Goal: Contribute content: Add original content to the website for others to see

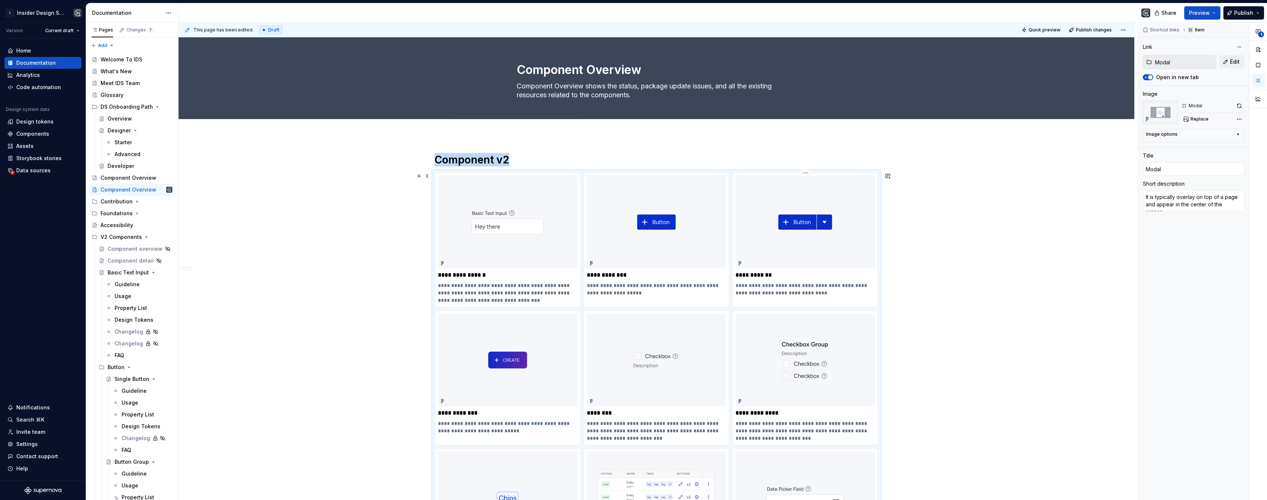
scroll to position [747, 0]
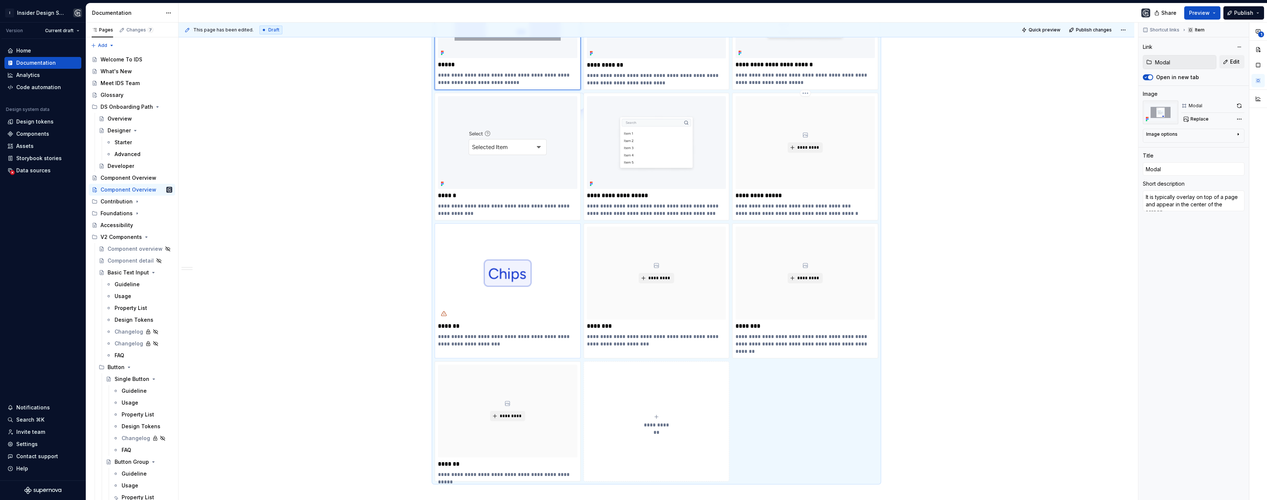
type textarea "*"
click at [509, 370] on div "*********" at bounding box center [507, 410] width 139 height 93
type input "Tooltip"
type textarea "*"
type input "Tooltip"
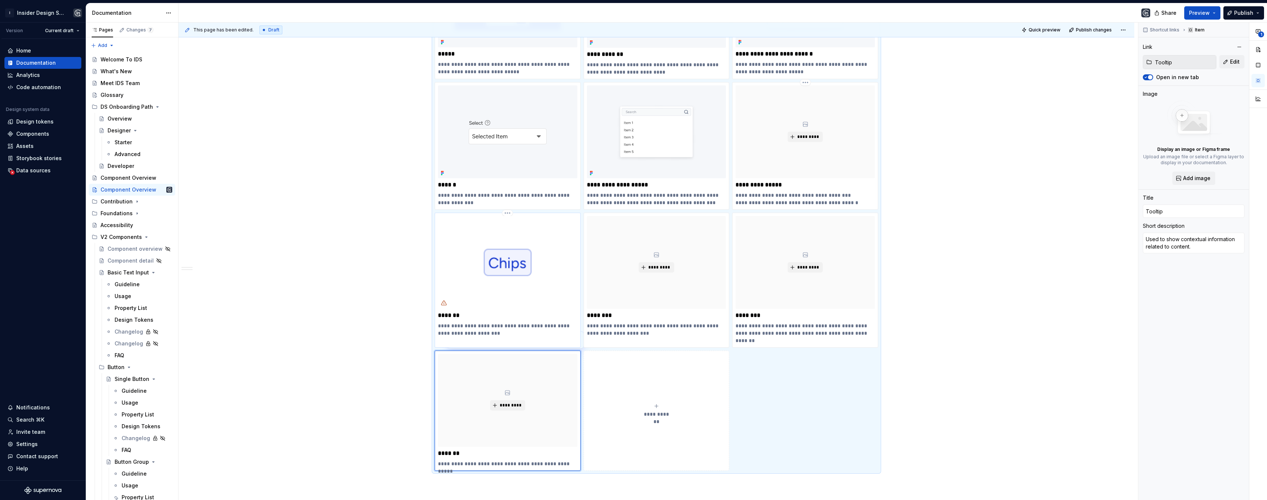
scroll to position [748, 0]
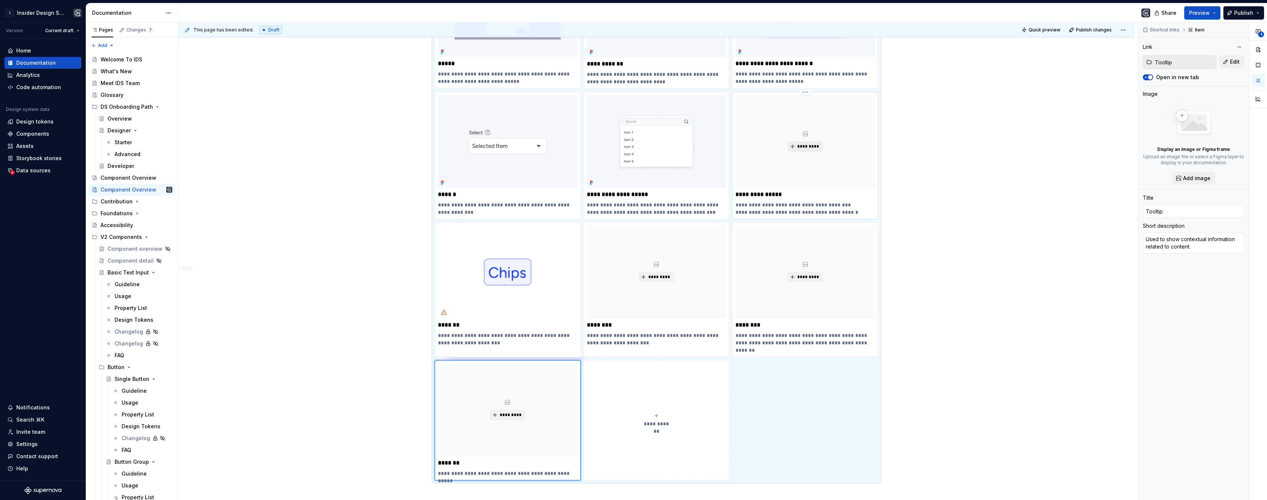
type input "Rich Text Input"
type textarea "*"
type input "Rich Text Input"
type textarea "The Rich Text Input component allows users to enter text values and add dynamic…"
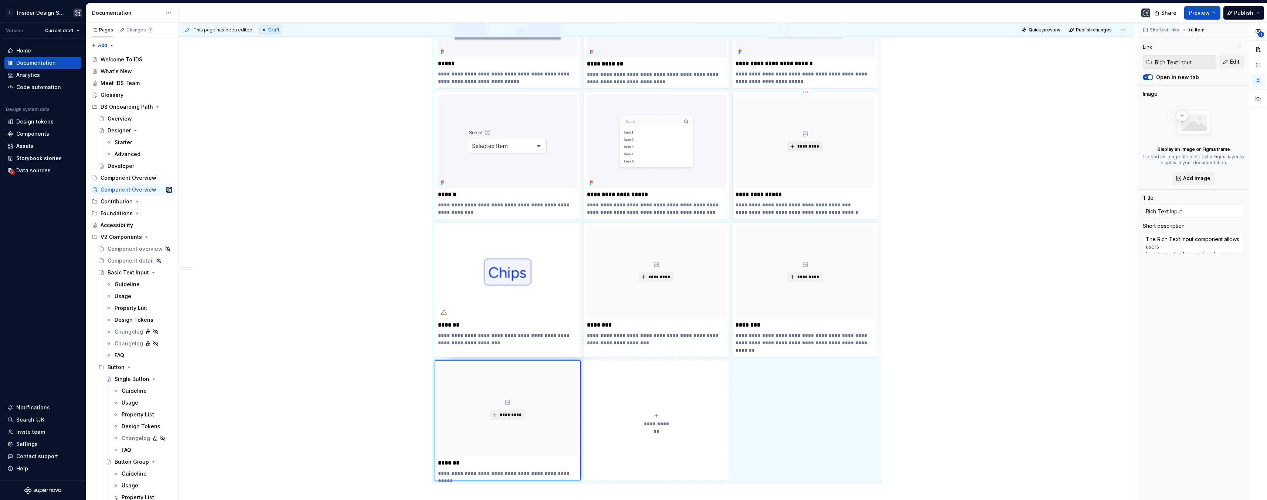
click at [808, 144] on span "*********" at bounding box center [808, 146] width 23 height 6
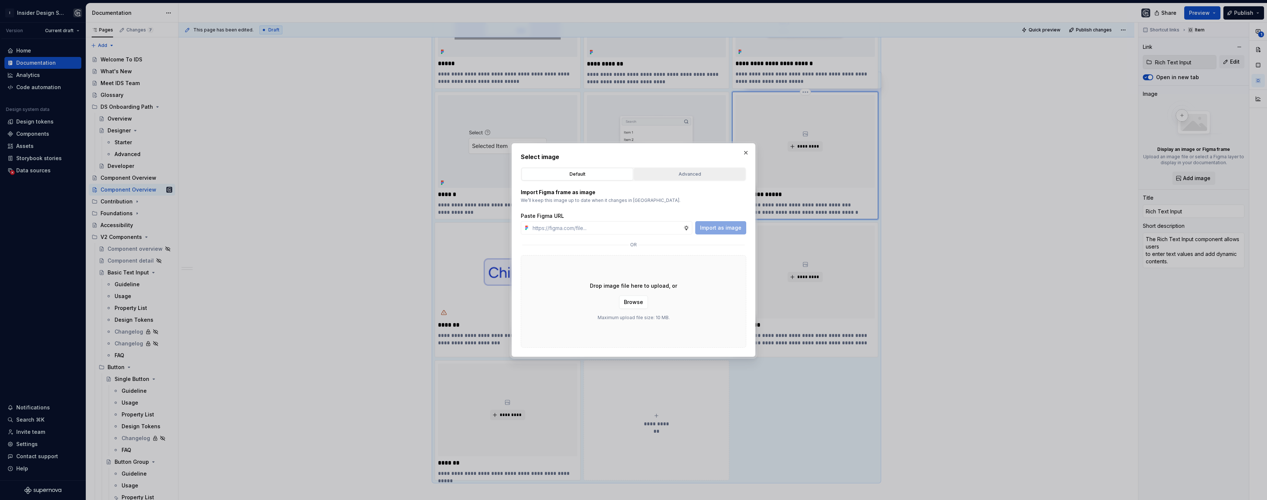
click at [686, 174] on div "Advanced" at bounding box center [689, 173] width 106 height 7
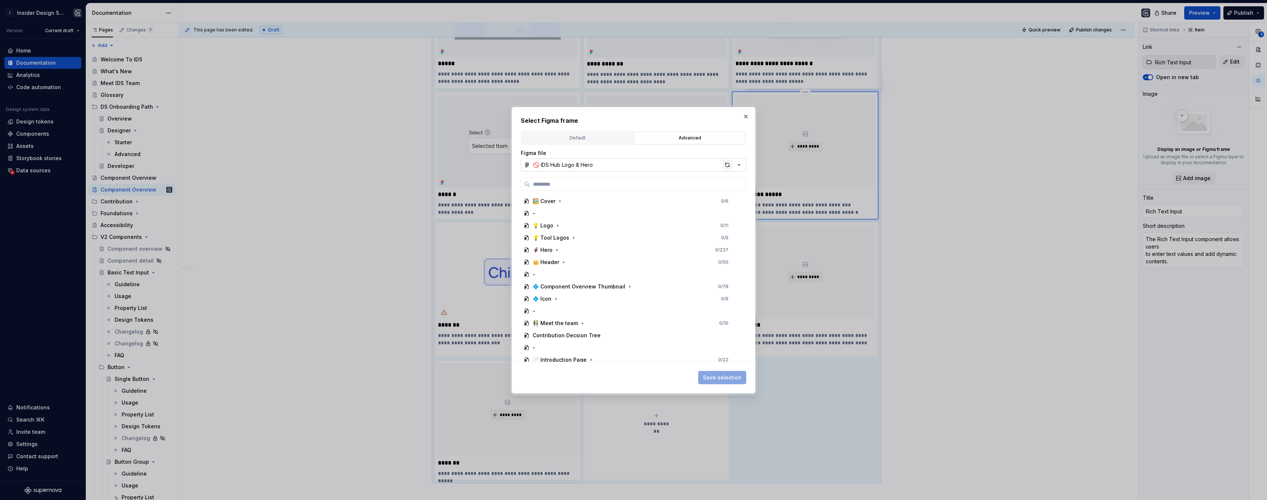
click at [726, 165] on div "button" at bounding box center [727, 165] width 10 height 10
click at [627, 282] on icon "button" at bounding box center [630, 283] width 6 height 6
click at [603, 334] on div "Rich Text Input 0 / 6" at bounding box center [634, 337] width 212 height 12
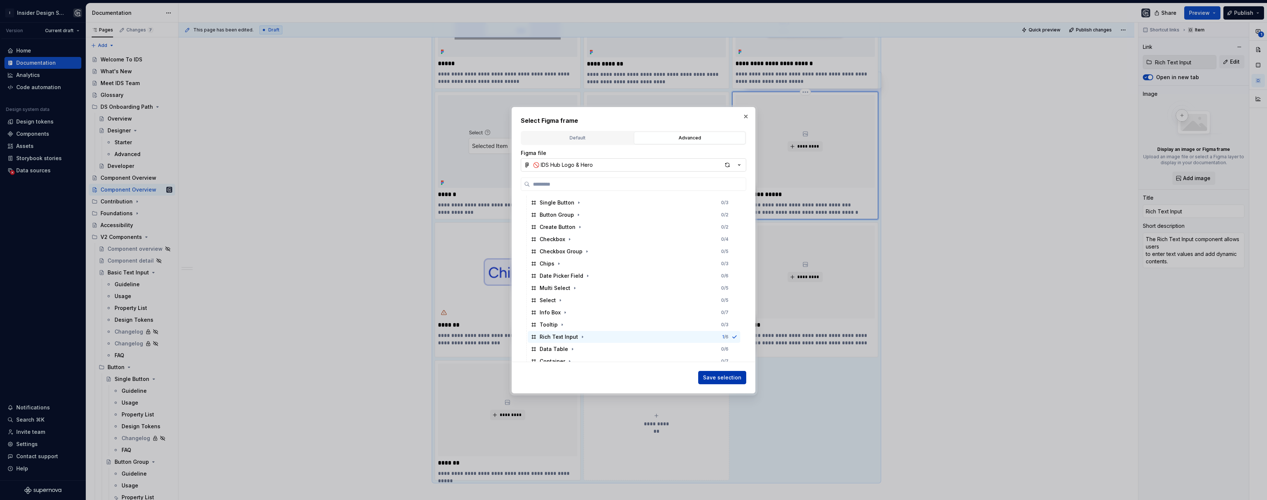
click at [719, 378] on span "Save selection" at bounding box center [722, 377] width 38 height 7
type textarea "*"
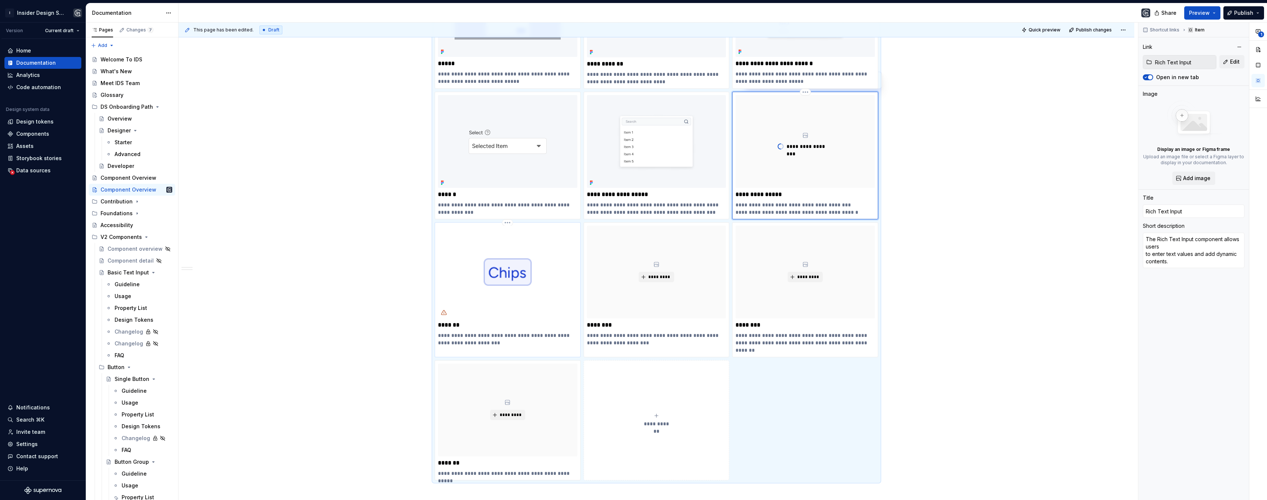
click at [508, 265] on img at bounding box center [507, 271] width 139 height 93
type input "Sidebar"
type textarea "*"
type input "Sidebar"
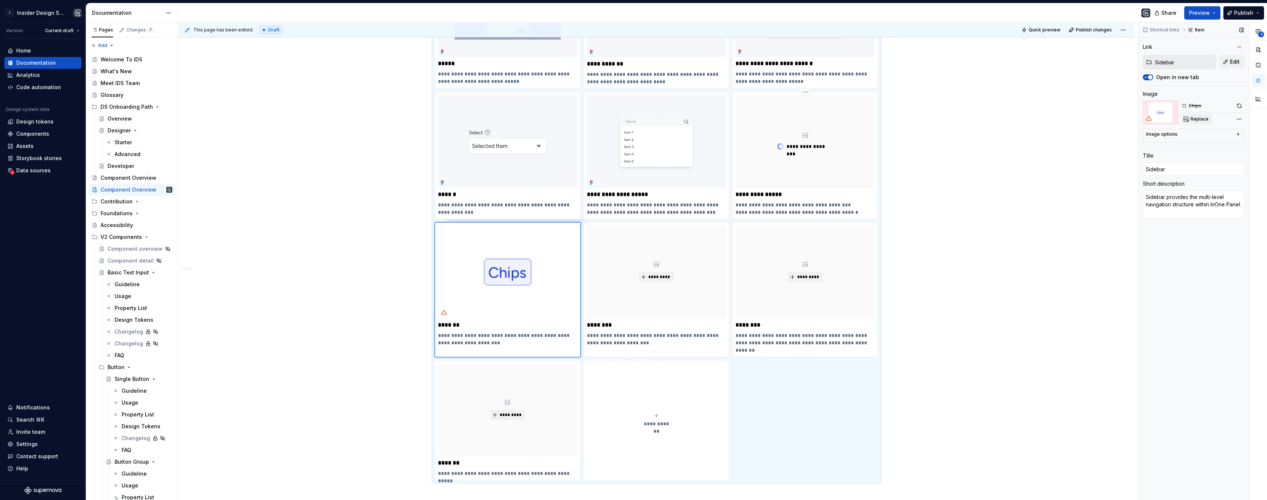
click at [1199, 118] on span "Replace" at bounding box center [1199, 119] width 18 height 6
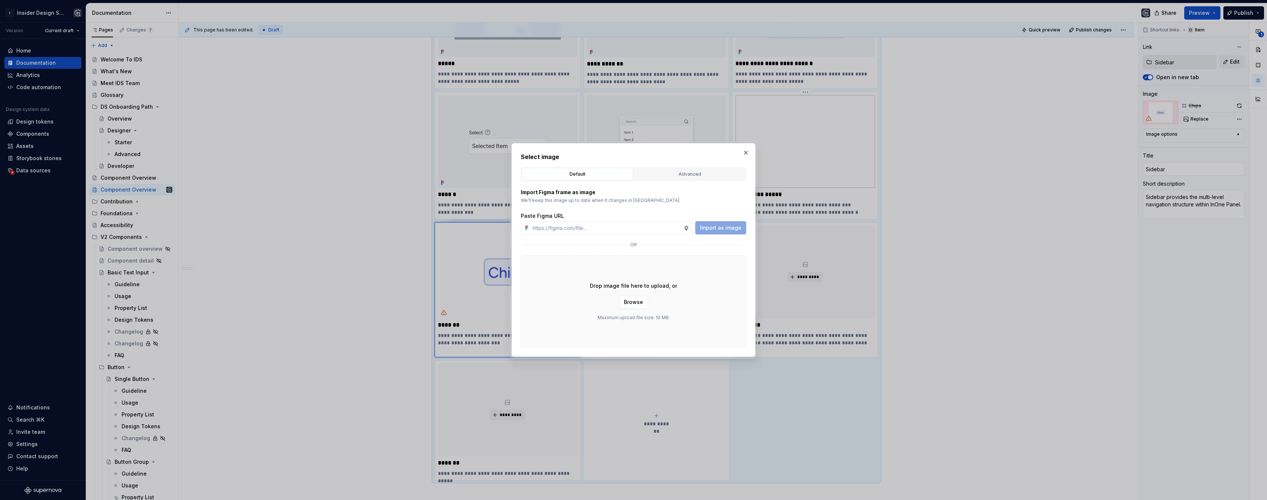
click at [689, 167] on div "Default Advanced" at bounding box center [633, 174] width 225 height 14
click at [688, 172] on div "Advanced" at bounding box center [689, 173] width 106 height 7
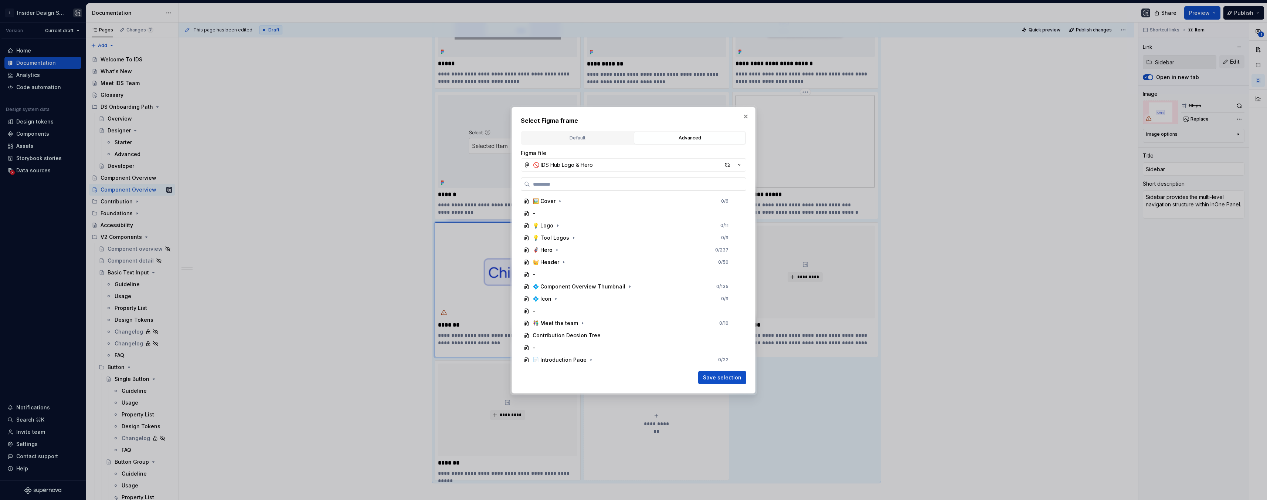
type textarea "*"
click at [607, 183] on input "search" at bounding box center [638, 183] width 216 height 7
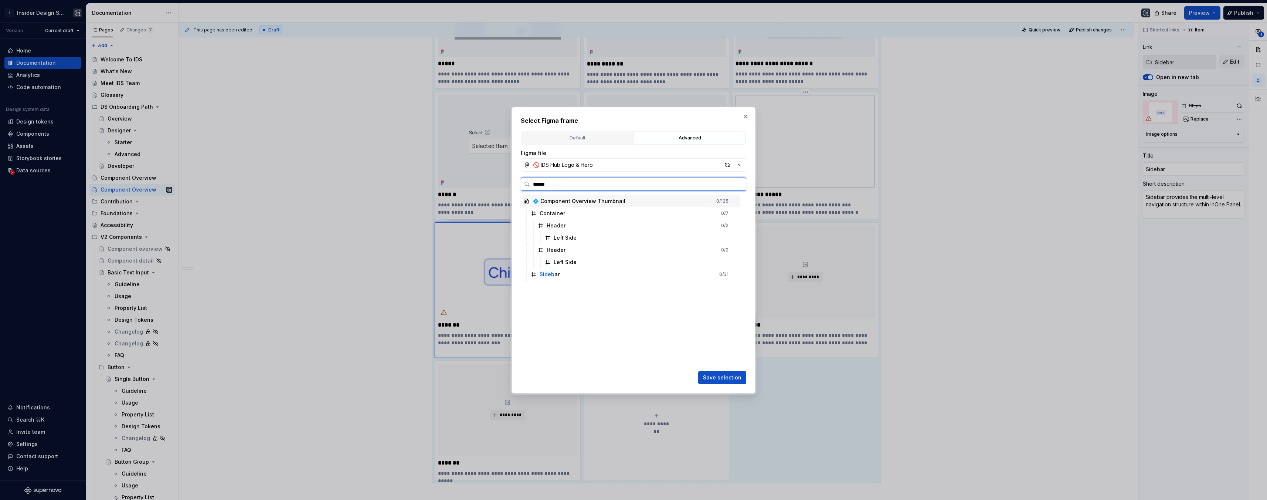
type input "*******"
click at [590, 212] on div "Sidebar 0 / 31" at bounding box center [634, 213] width 212 height 12
click at [725, 376] on span "Save selection" at bounding box center [722, 377] width 38 height 7
type textarea "*"
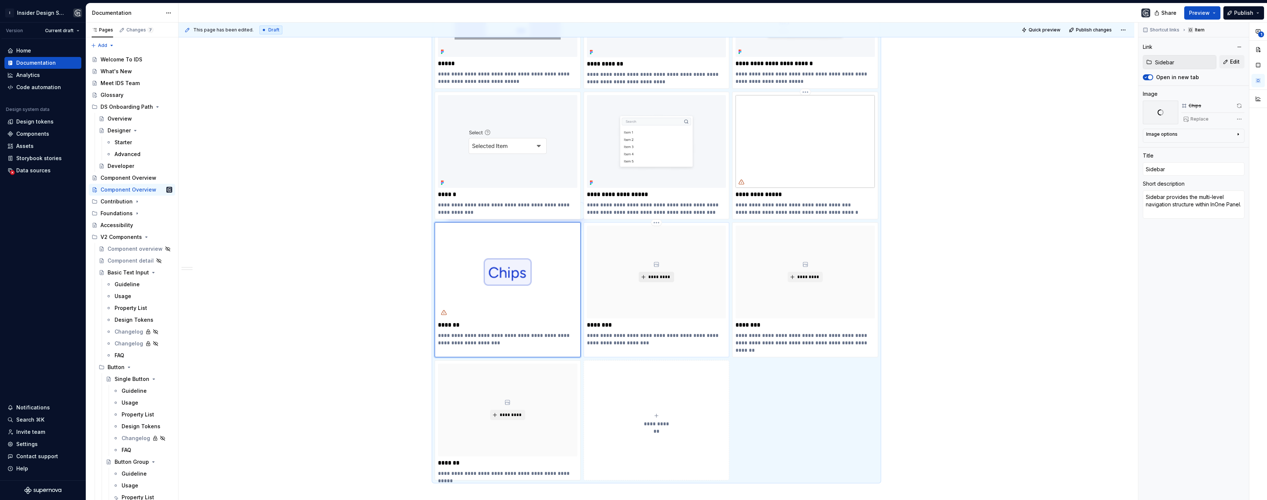
type input "Skeleton"
type textarea "*"
type input "Skeleton"
click at [660, 277] on span "*********" at bounding box center [659, 277] width 23 height 6
type textarea "*"
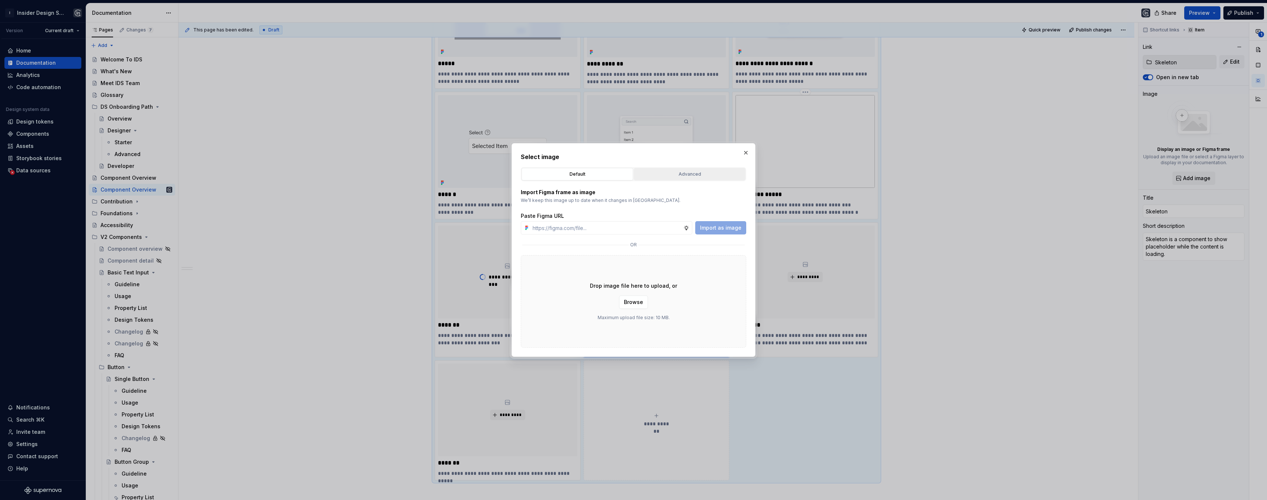
click at [696, 172] on div "Advanced" at bounding box center [689, 173] width 106 height 7
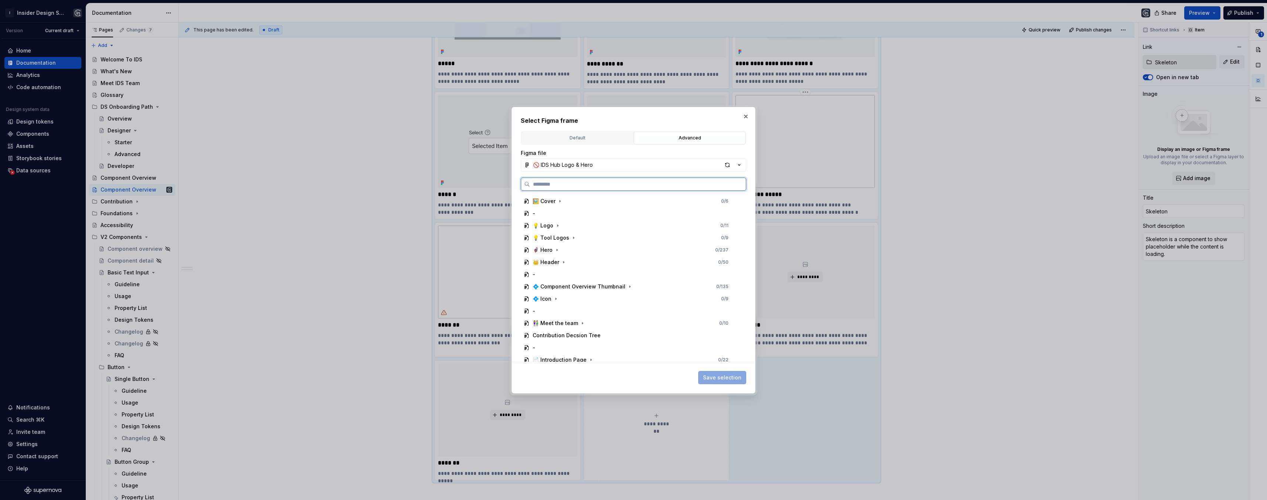
click at [590, 184] on input "search" at bounding box center [638, 183] width 216 height 7
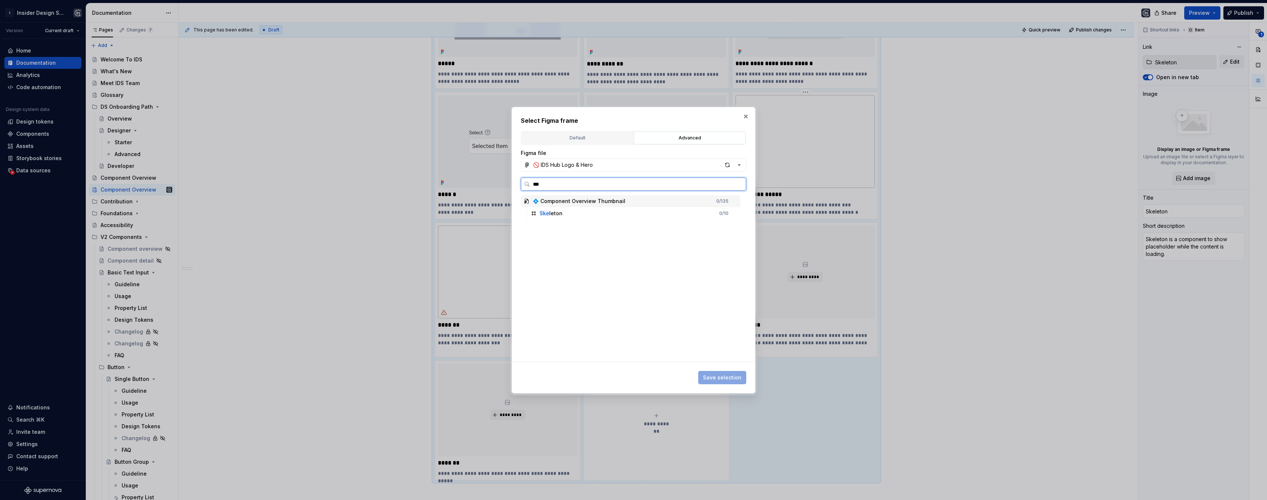
type input "****"
click at [626, 210] on div "Skel eton 0 / 10" at bounding box center [634, 213] width 212 height 12
click at [735, 378] on span "Save selection" at bounding box center [722, 377] width 38 height 7
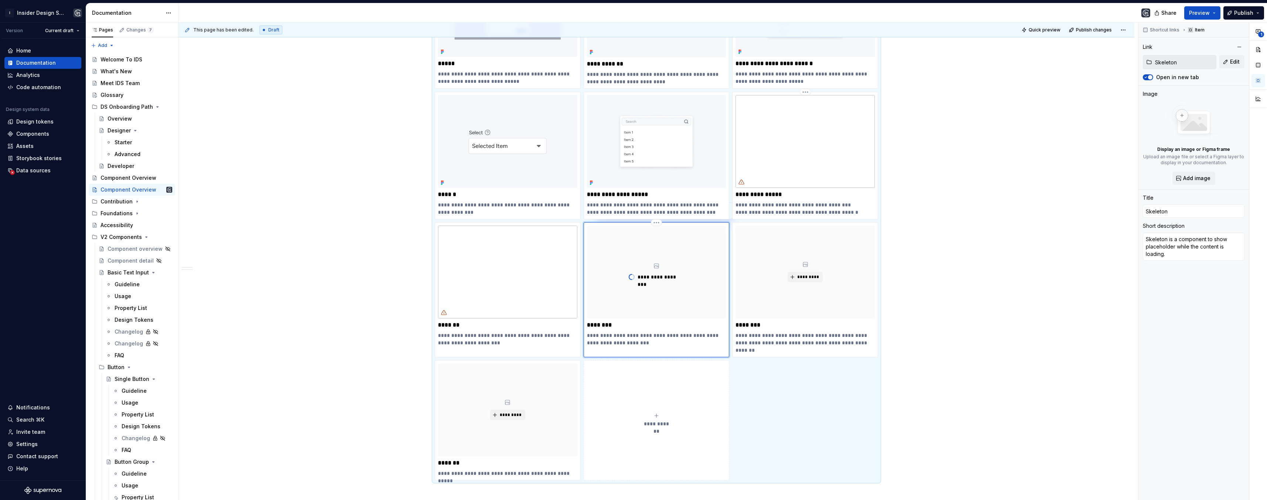
type textarea "*"
type input "Rich Text Input"
type textarea "*"
type input "Rich Text Input"
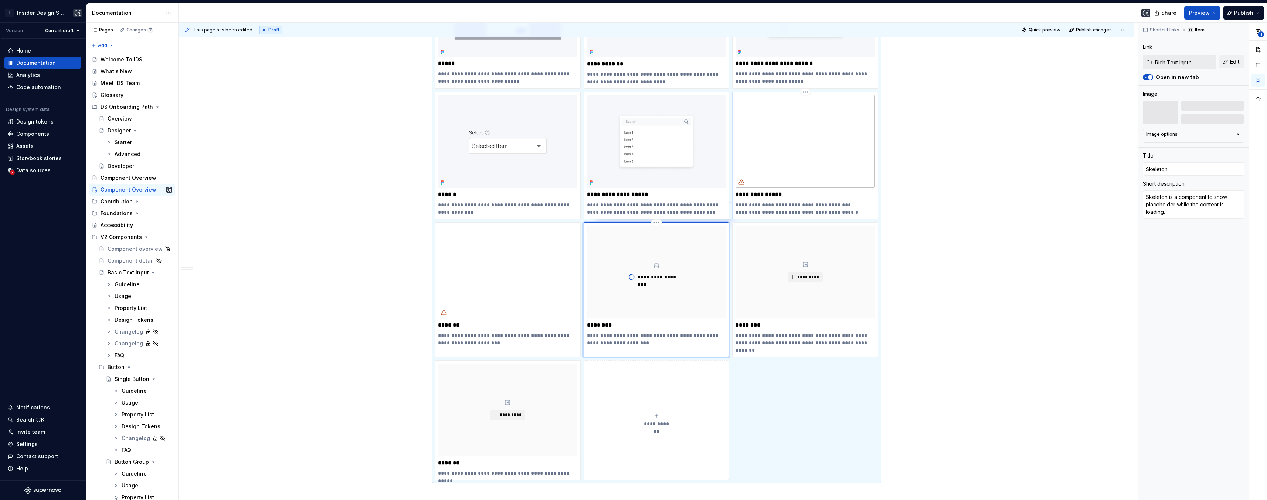
type textarea "The Rich Text Input component allows users to enter text values and add dynamic…"
click at [803, 161] on img at bounding box center [804, 141] width 139 height 93
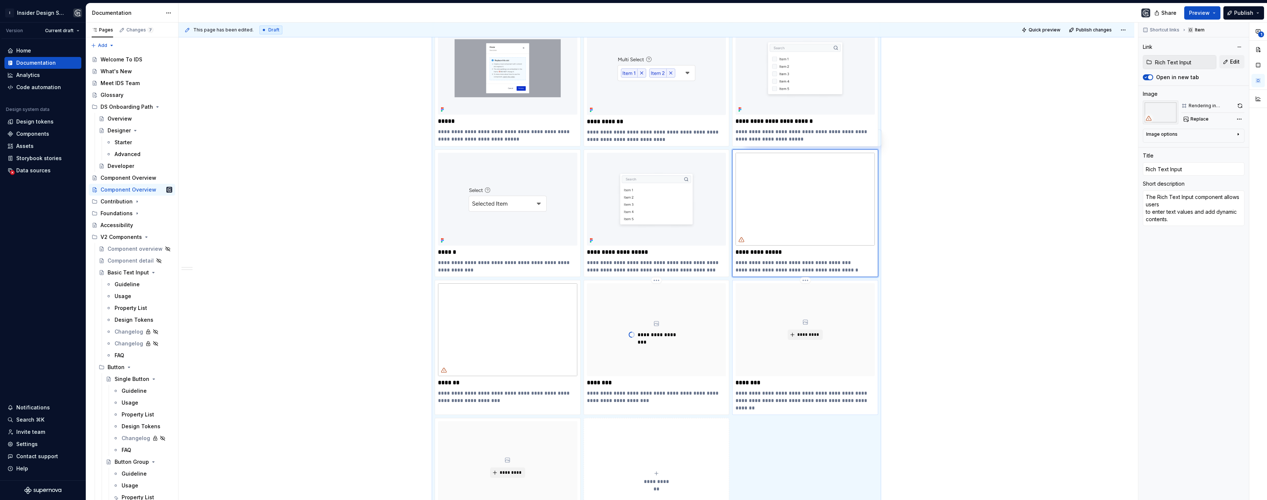
scroll to position [690, 0]
click at [1199, 119] on span "Replace" at bounding box center [1199, 119] width 18 height 6
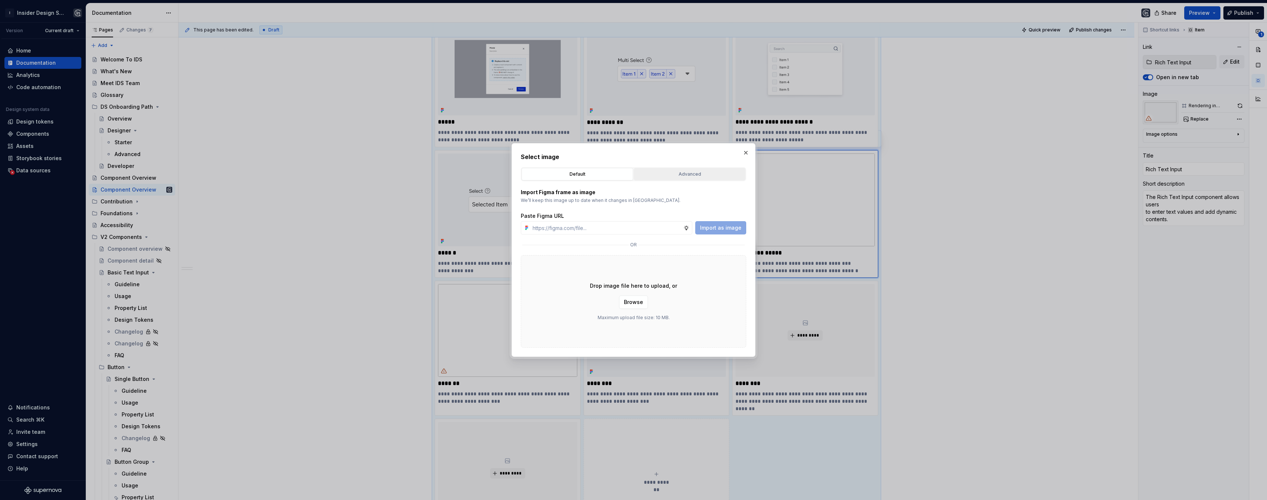
click at [675, 175] on div "Advanced" at bounding box center [689, 173] width 106 height 7
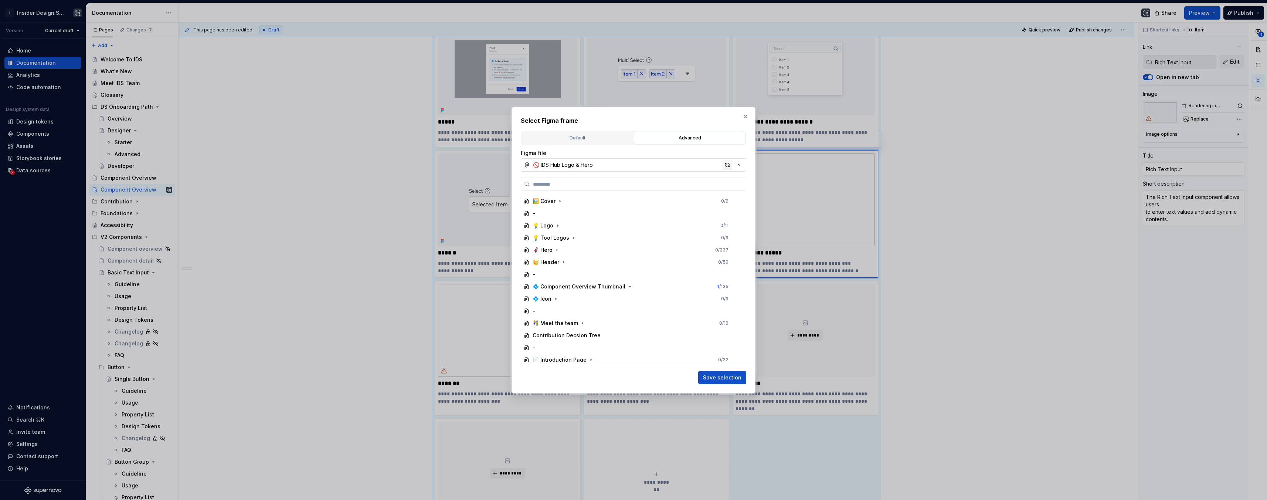
click at [727, 164] on div "button" at bounding box center [727, 165] width 10 height 10
click at [627, 285] on icon "button" at bounding box center [630, 286] width 6 height 6
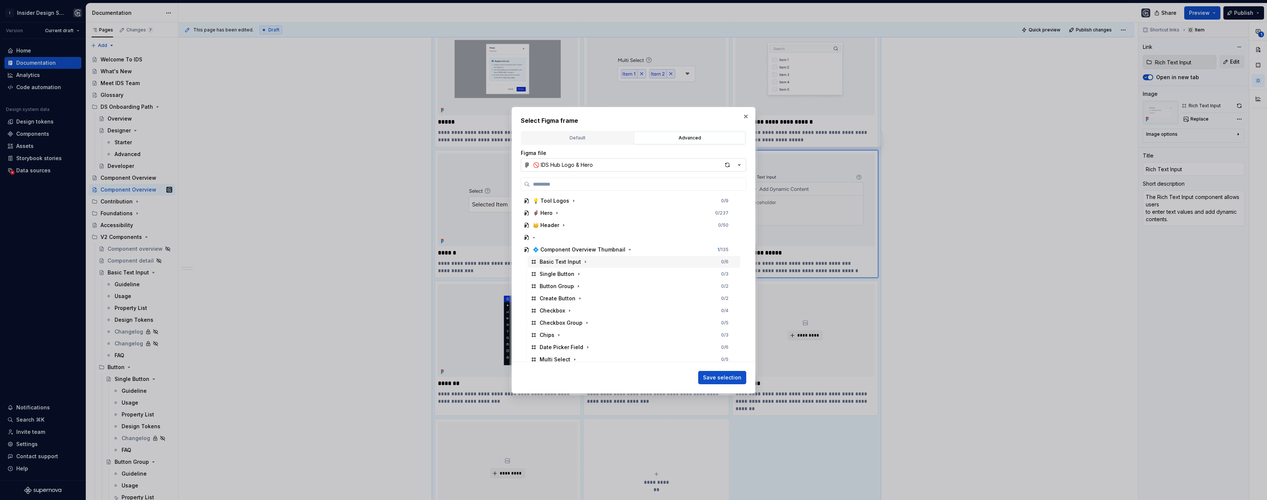
scroll to position [160, 0]
click at [743, 118] on button "button" at bounding box center [746, 116] width 10 height 10
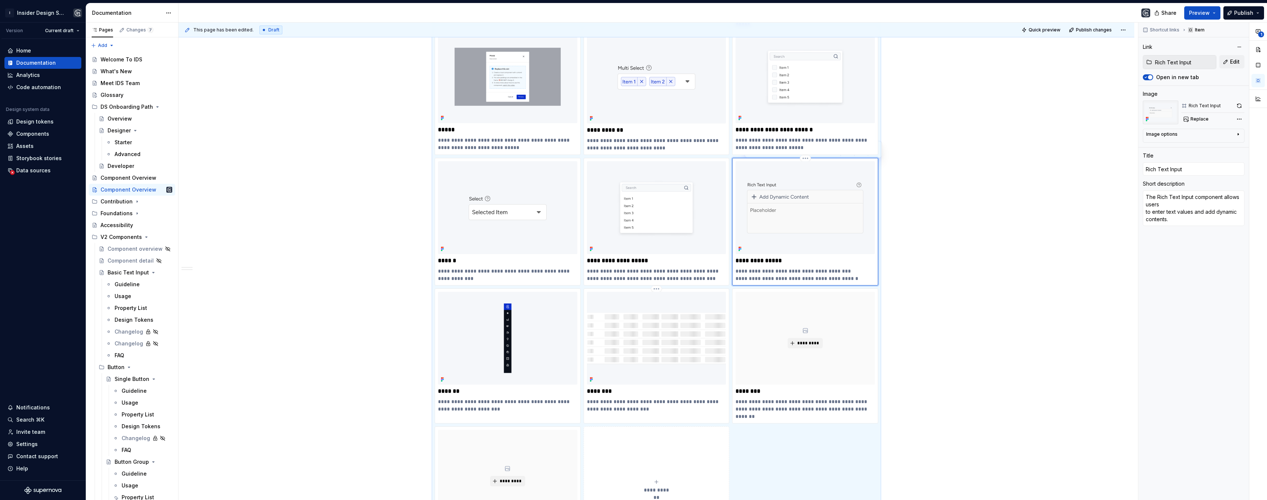
scroll to position [679, 0]
type textarea "*"
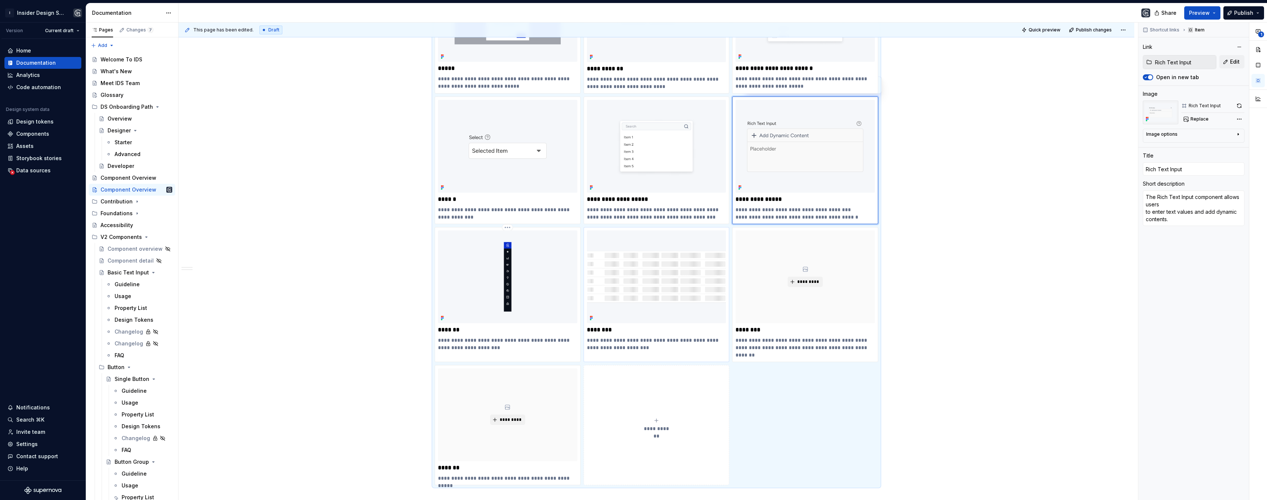
type input "Skeleton"
type textarea "*"
type input "Skeleton"
type textarea "Skeleton is a component to show placeholder while the content is loading."
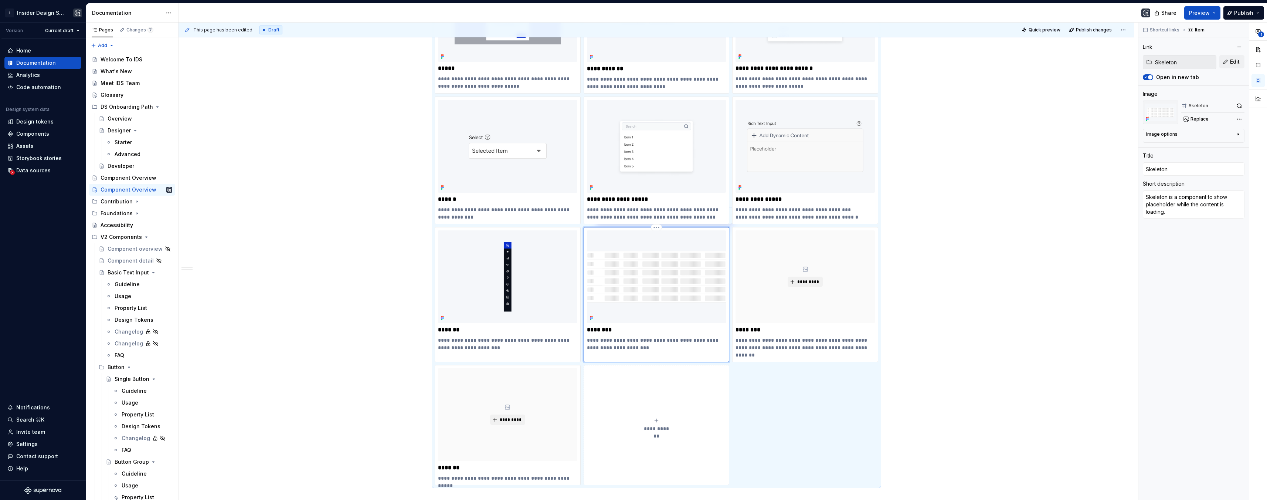
click at [641, 296] on img at bounding box center [656, 276] width 139 height 93
click at [1240, 106] on button "button" at bounding box center [1239, 106] width 10 height 10
type textarea "*"
type input "Info Box"
type textarea "*"
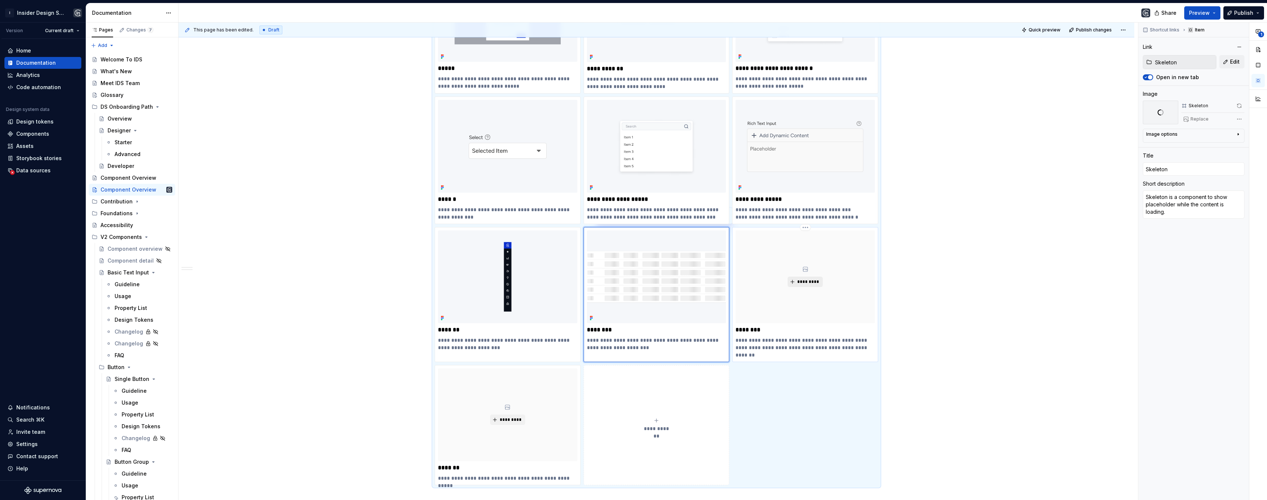
type input "Info Box"
click at [801, 283] on span "*********" at bounding box center [808, 282] width 23 height 6
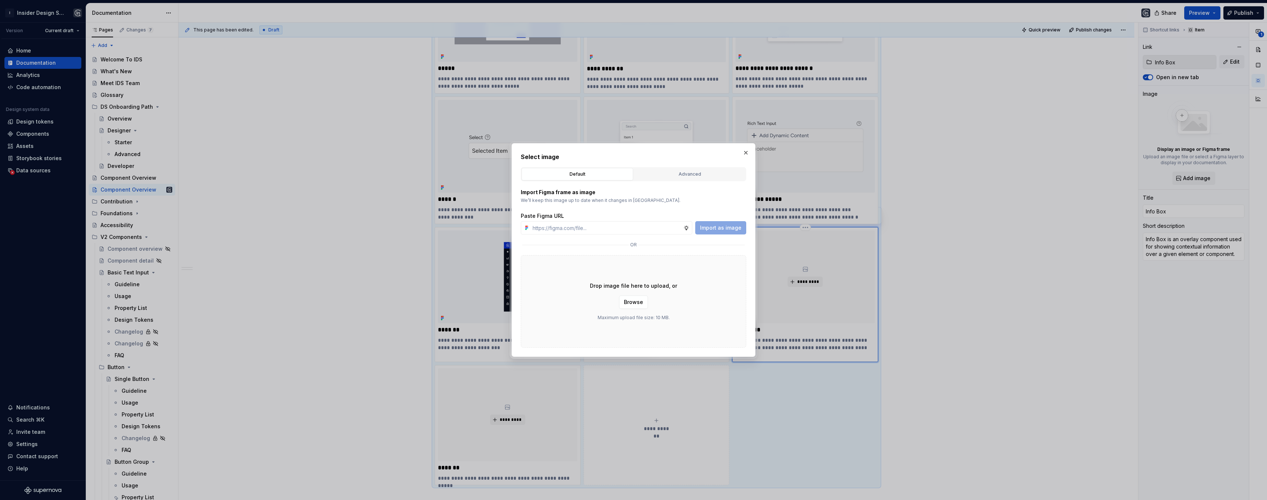
type textarea "*"
click at [695, 171] on div "Advanced" at bounding box center [689, 173] width 106 height 7
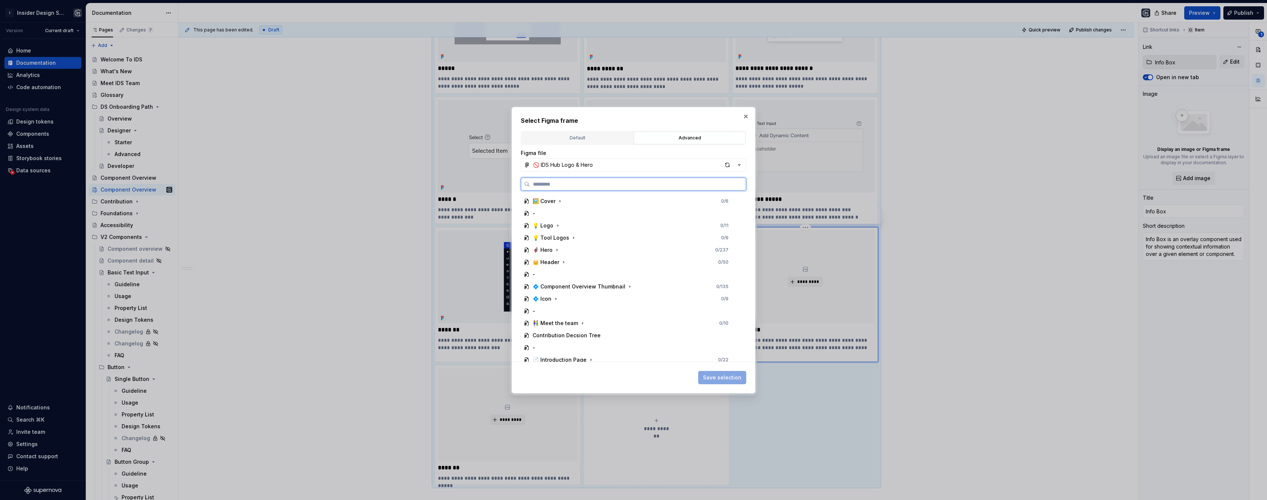
click at [627, 185] on input "search" at bounding box center [638, 183] width 216 height 7
type input "****"
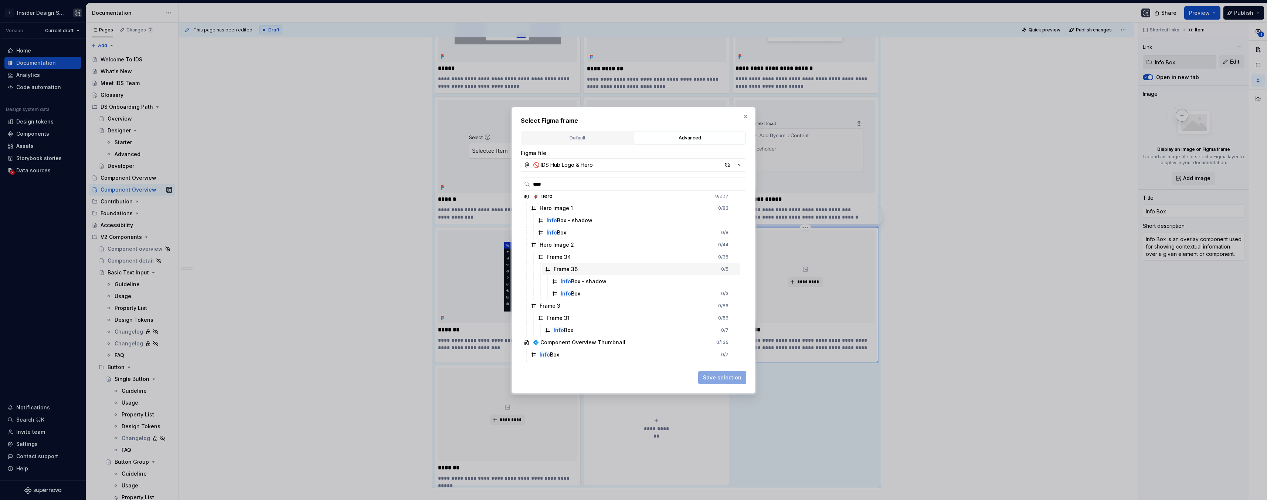
scroll to position [29, 0]
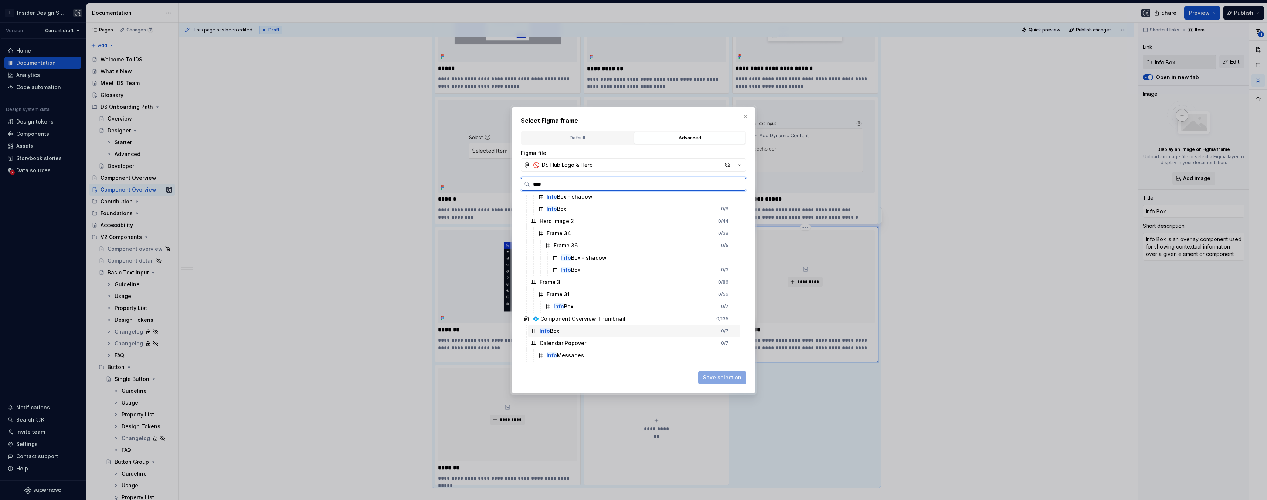
click at [568, 330] on div "Info Box 0 / 7" at bounding box center [634, 331] width 212 height 12
click at [739, 377] on span "Save selection" at bounding box center [722, 377] width 38 height 7
type textarea "*"
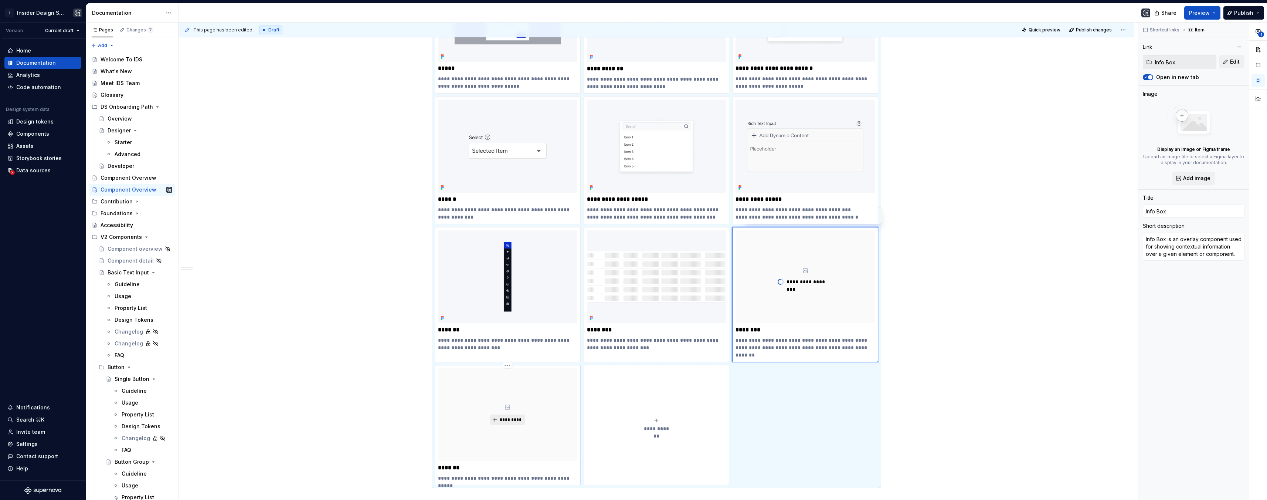
type input "Tooltip"
type textarea "*"
type input "Tooltip"
type textarea "Used to show contextual information related to content."
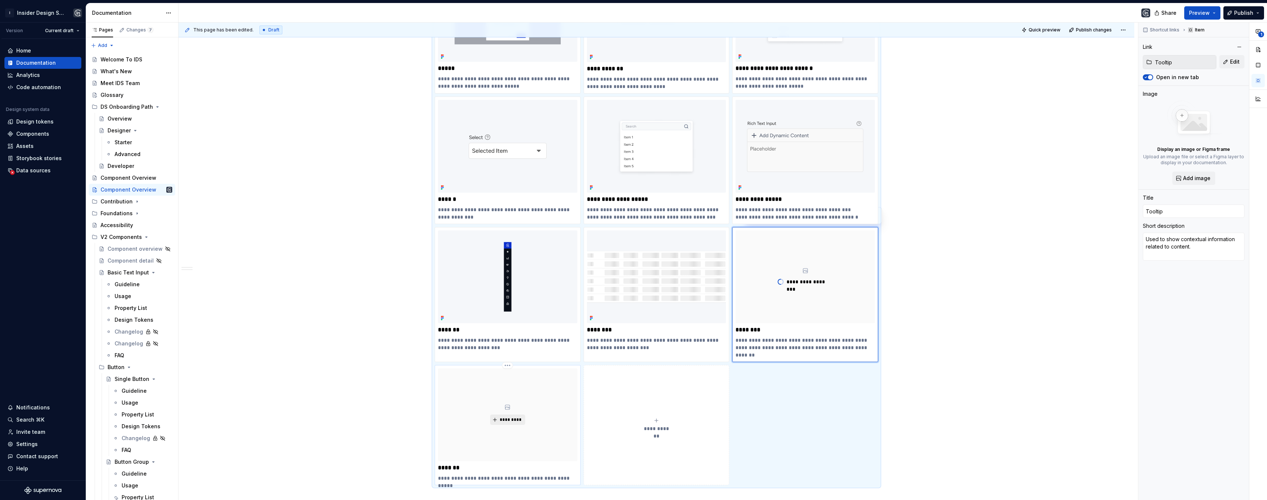
click at [515, 419] on span "*********" at bounding box center [510, 419] width 23 height 6
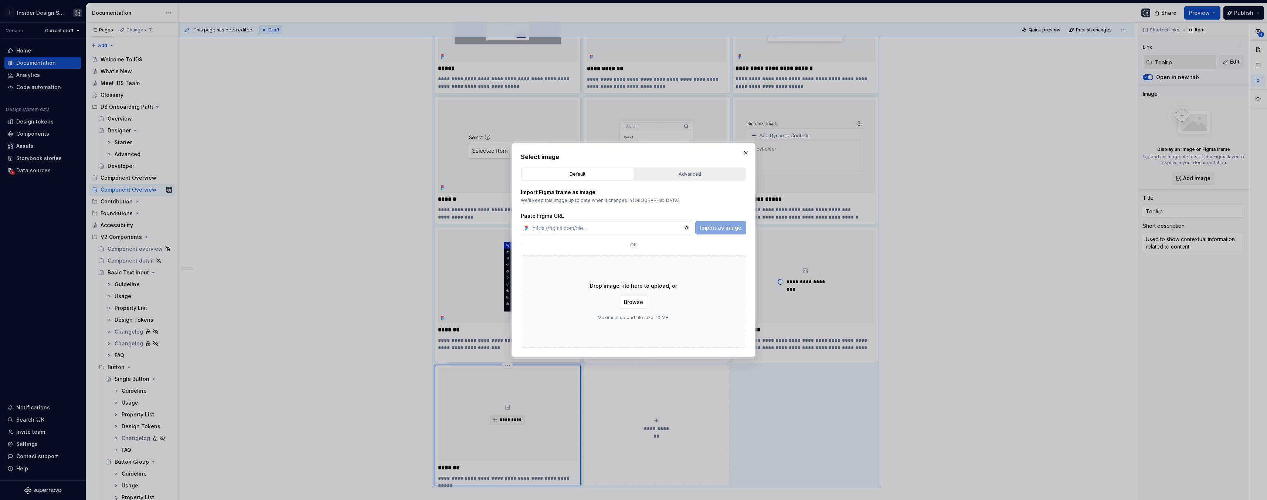
click at [700, 169] on button "Advanced" at bounding box center [690, 174] width 112 height 13
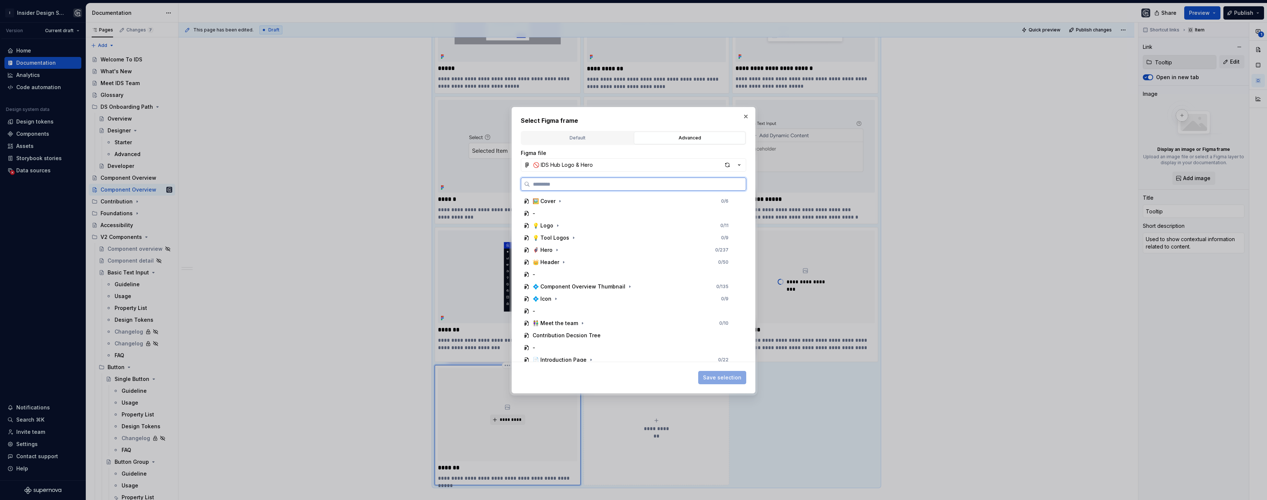
type textarea "*"
click at [572, 183] on input "search" at bounding box center [638, 183] width 216 height 7
type input "*******"
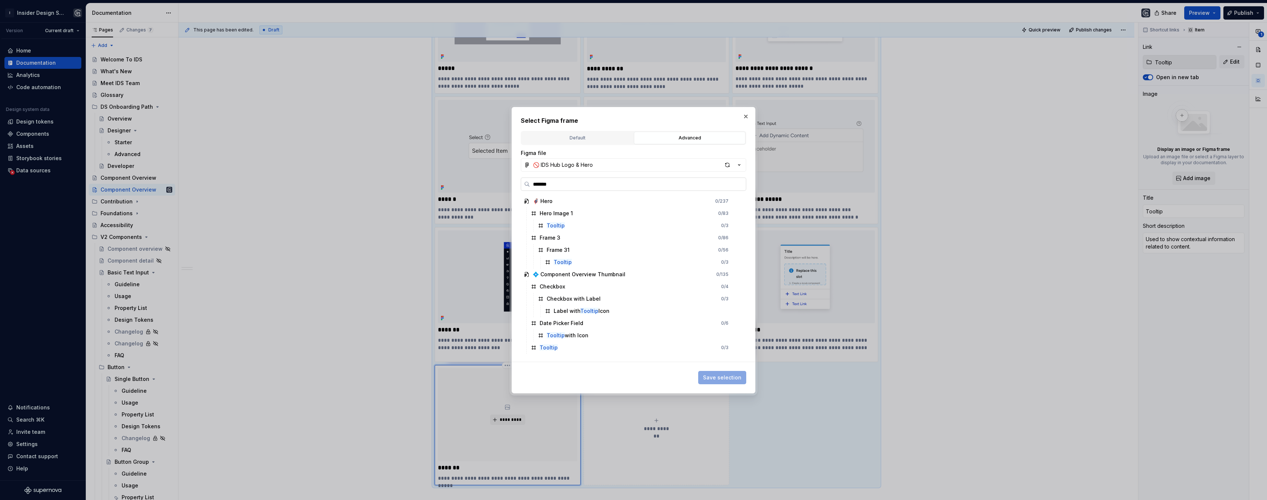
click at [739, 184] on input "*******" at bounding box center [638, 183] width 216 height 7
click at [629, 285] on icon "button" at bounding box center [629, 286] width 1 height 2
click at [605, 286] on div "Tooltip 0 / 3" at bounding box center [634, 286] width 212 height 12
click at [730, 375] on span "Save selection" at bounding box center [722, 377] width 38 height 7
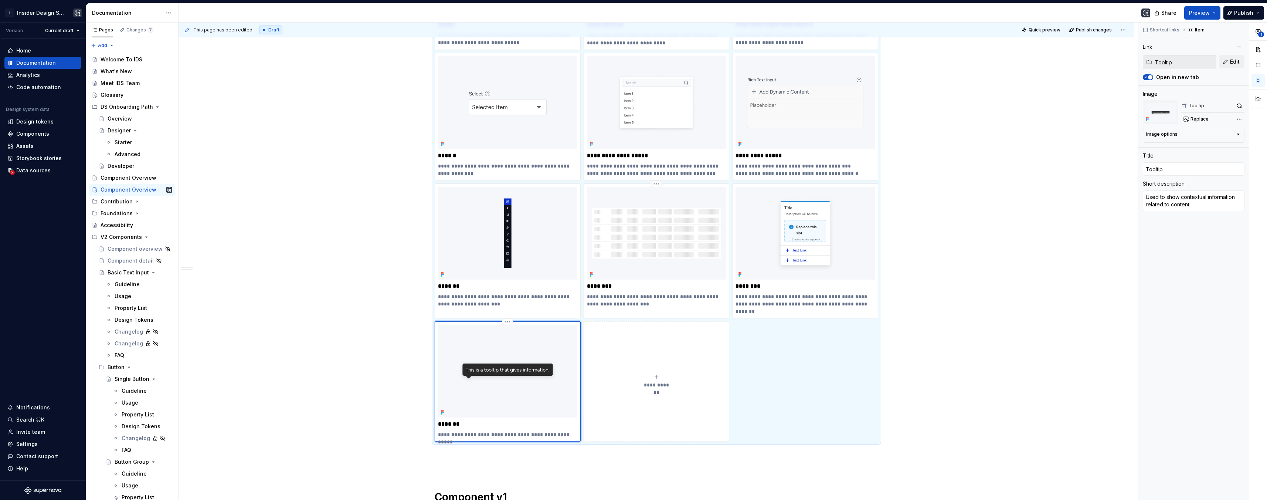
scroll to position [0, 0]
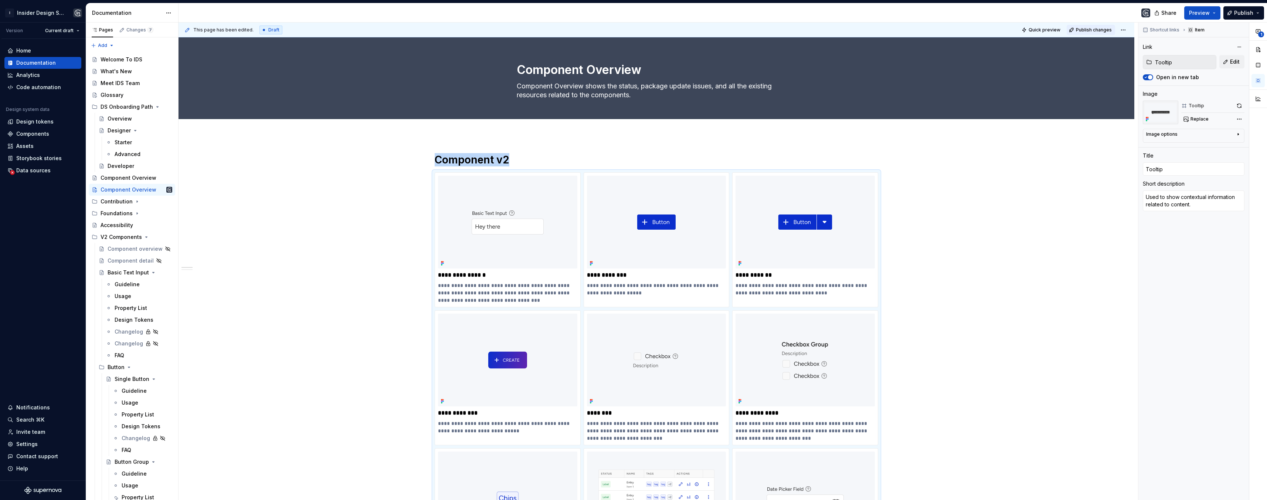
click at [1091, 30] on span "Publish changes" at bounding box center [1094, 30] width 36 height 6
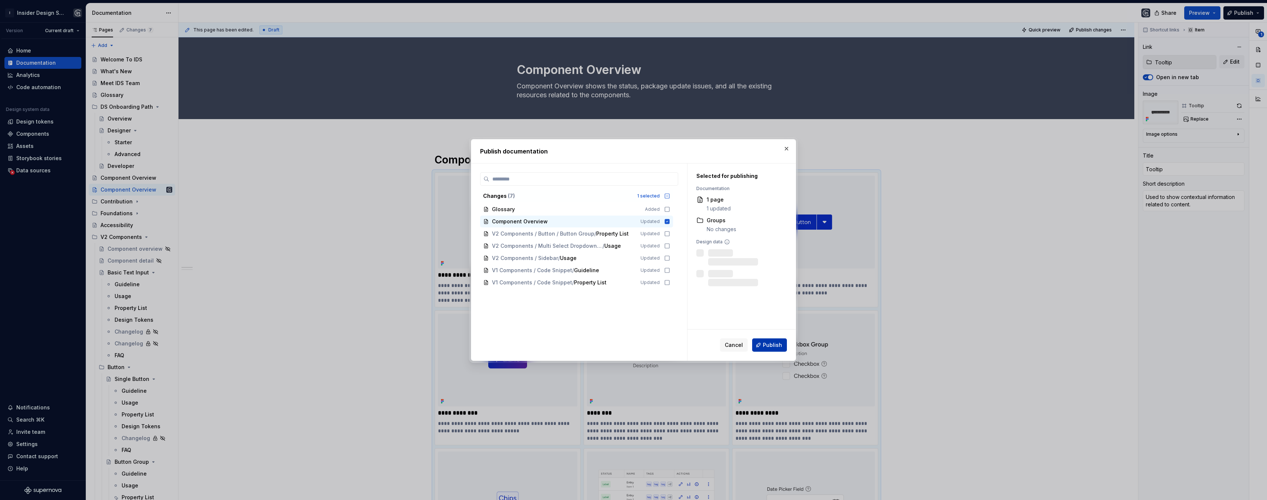
click at [769, 345] on span "Publish" at bounding box center [772, 344] width 19 height 7
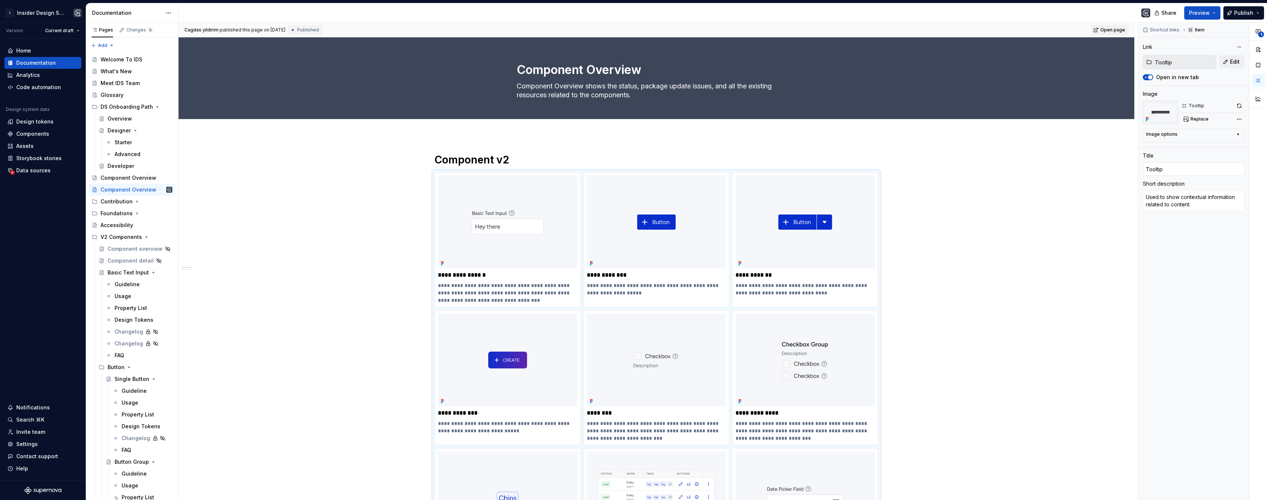
click at [1113, 28] on span "Open page" at bounding box center [1112, 30] width 25 height 6
type textarea "*"
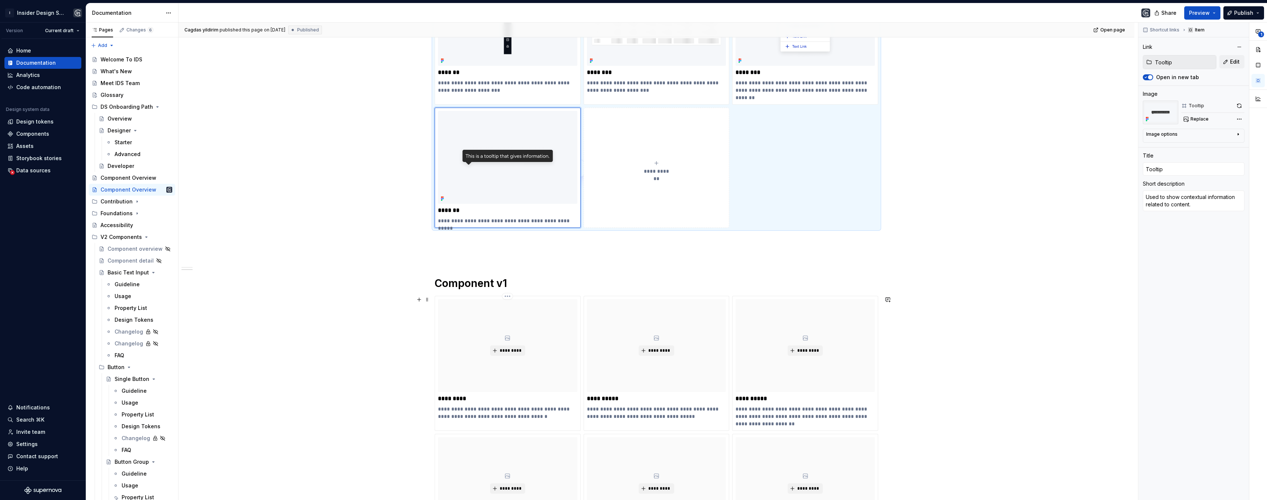
scroll to position [1099, 0]
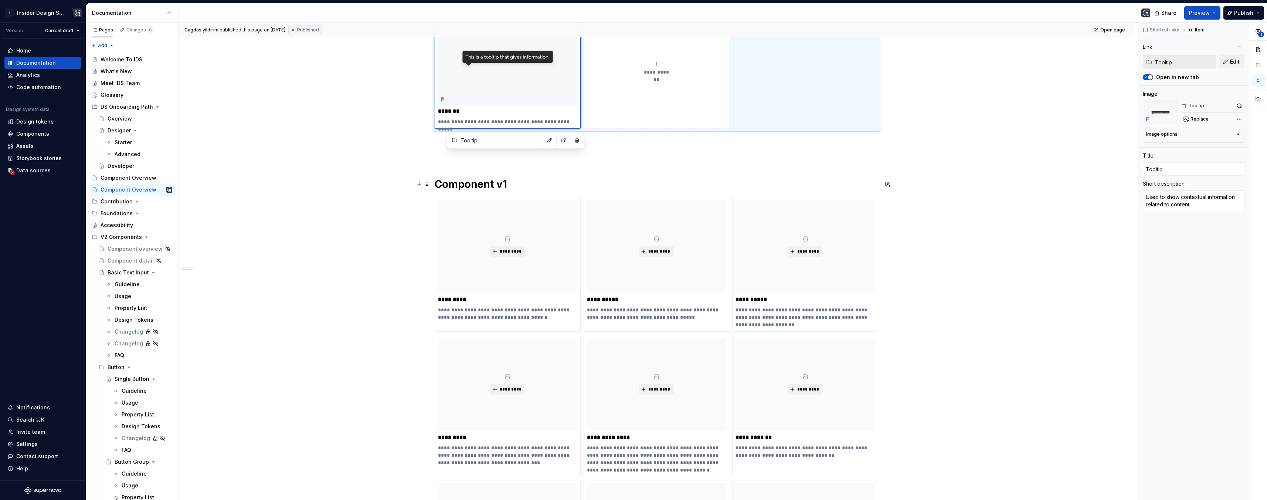
click at [376, 188] on div "**********" at bounding box center [656, 370] width 956 height 2668
click at [521, 317] on p "**********" at bounding box center [507, 313] width 139 height 15
type input "Accordion"
type textarea "*"
type input "Accordion"
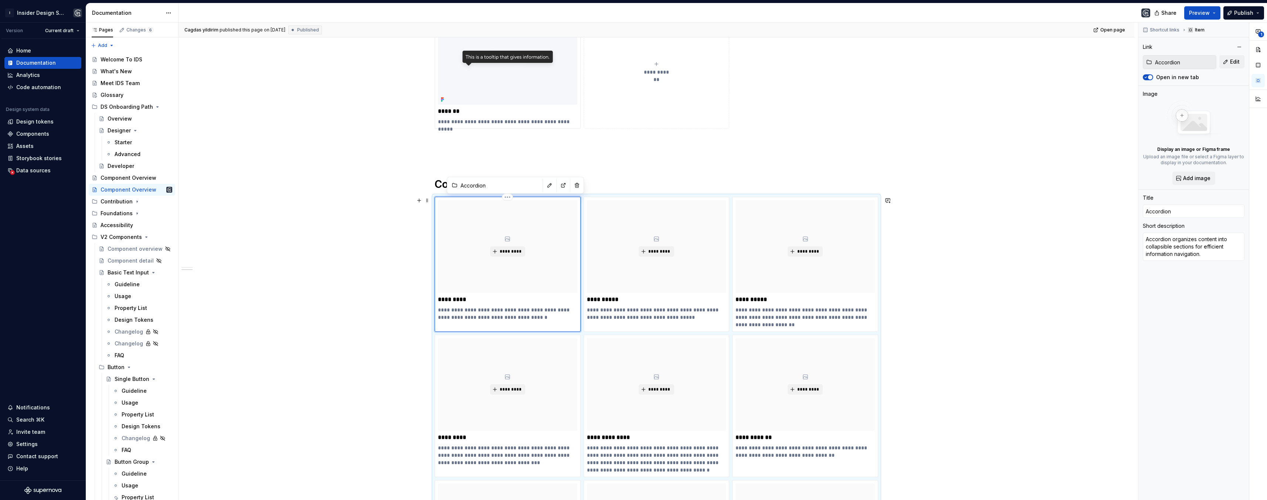
type textarea "*"
type textarea "Accordion organizes content into collapsible sections for efficient information…"
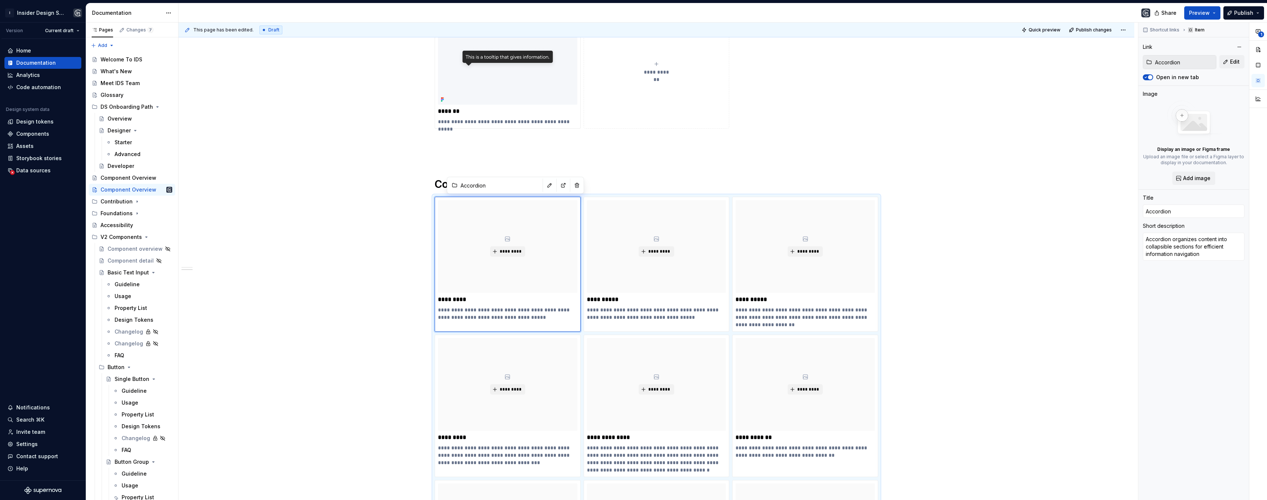
type textarea "*"
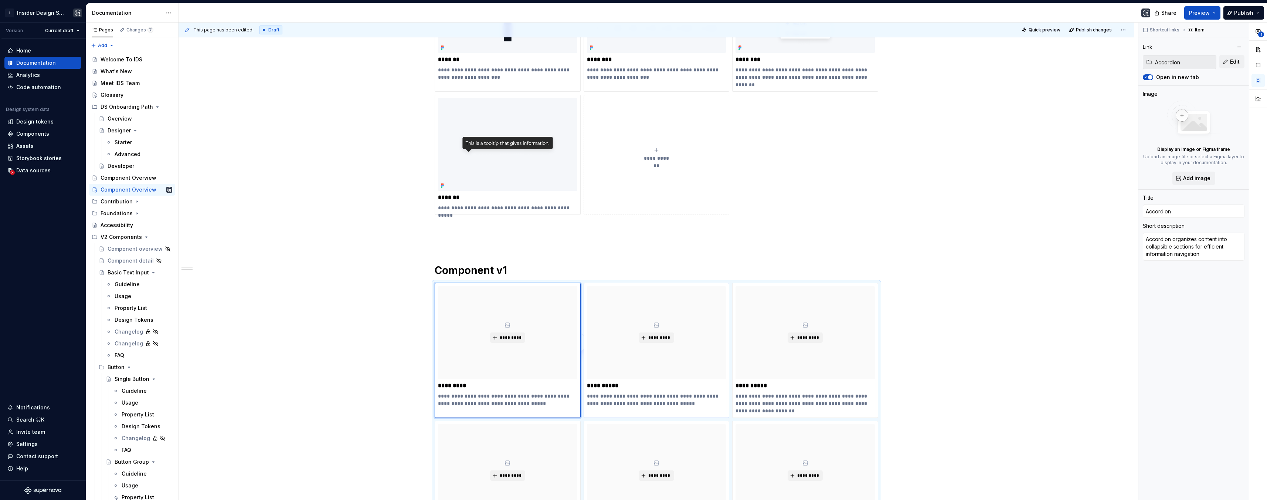
scroll to position [942, 0]
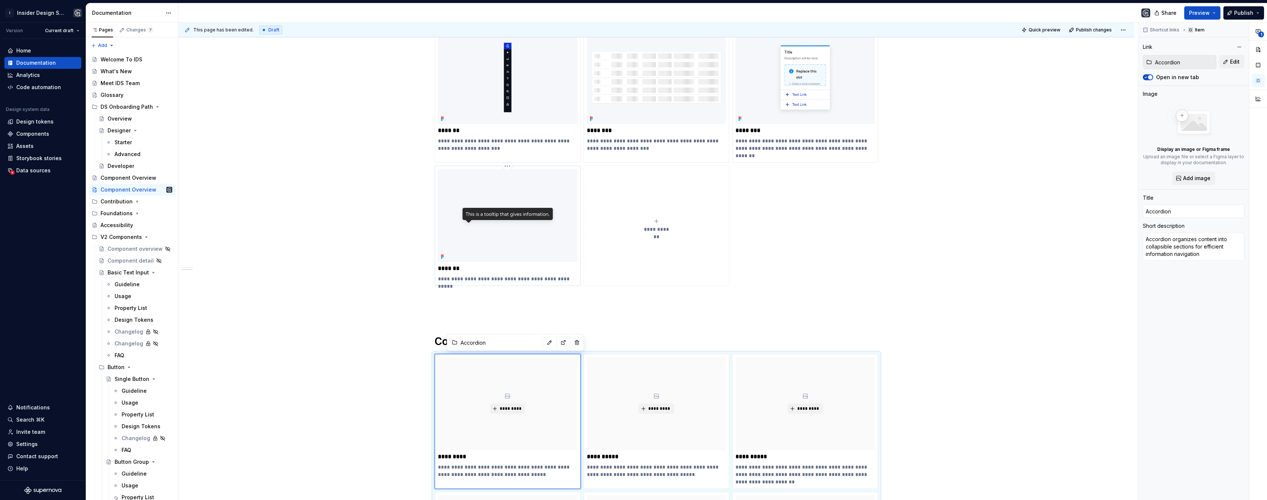
click at [520, 238] on img at bounding box center [507, 215] width 139 height 93
type input "Tooltip"
type textarea "*"
type input "Tooltip"
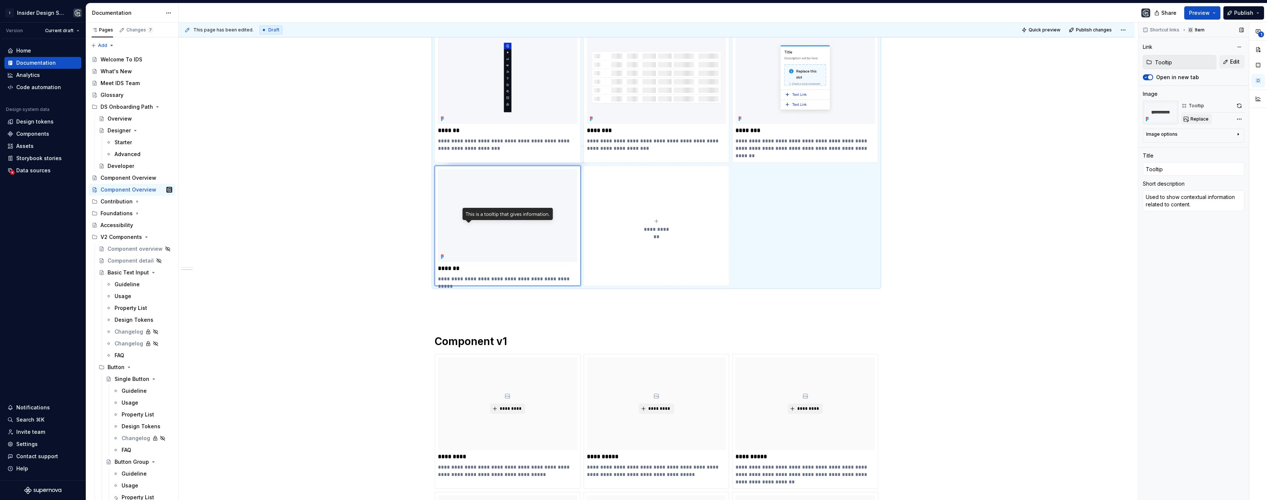
click at [1191, 120] on span "Replace" at bounding box center [1199, 119] width 18 height 6
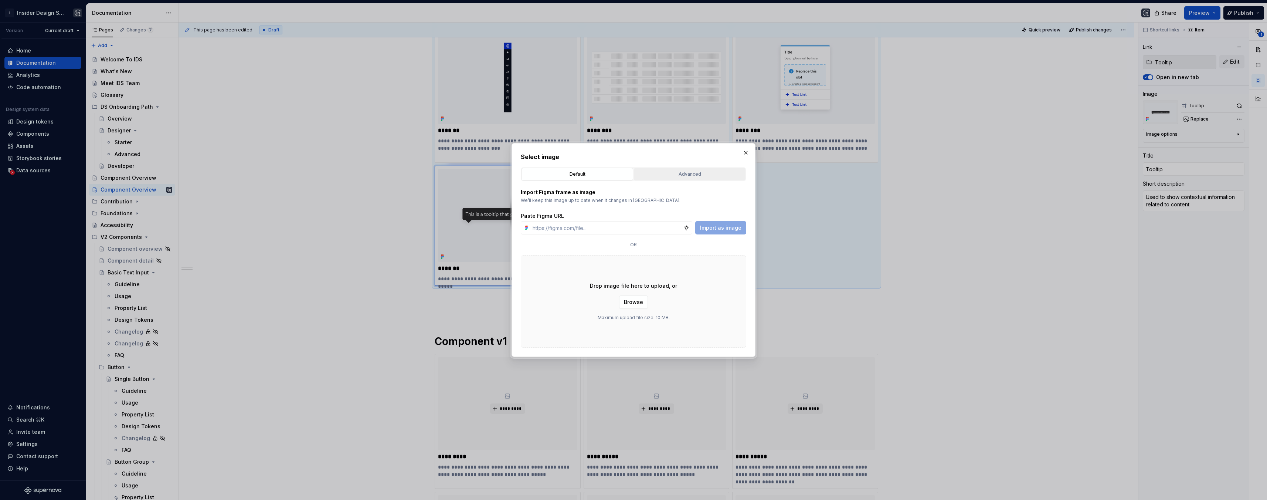
click at [696, 174] on div "Advanced" at bounding box center [689, 173] width 106 height 7
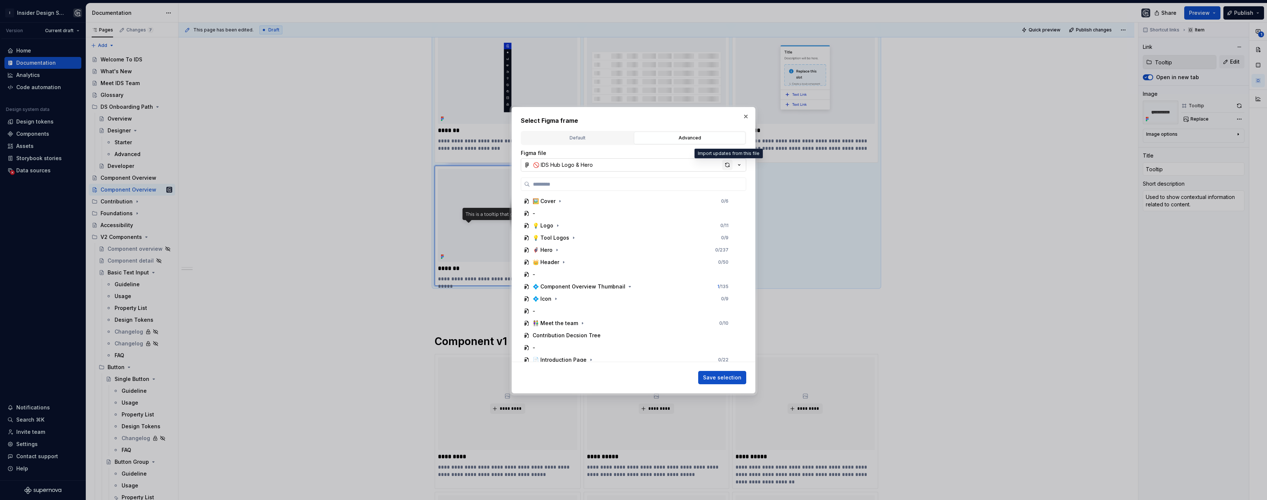
click at [726, 164] on div "button" at bounding box center [727, 165] width 10 height 10
click at [726, 380] on span "Save selection" at bounding box center [722, 377] width 38 height 7
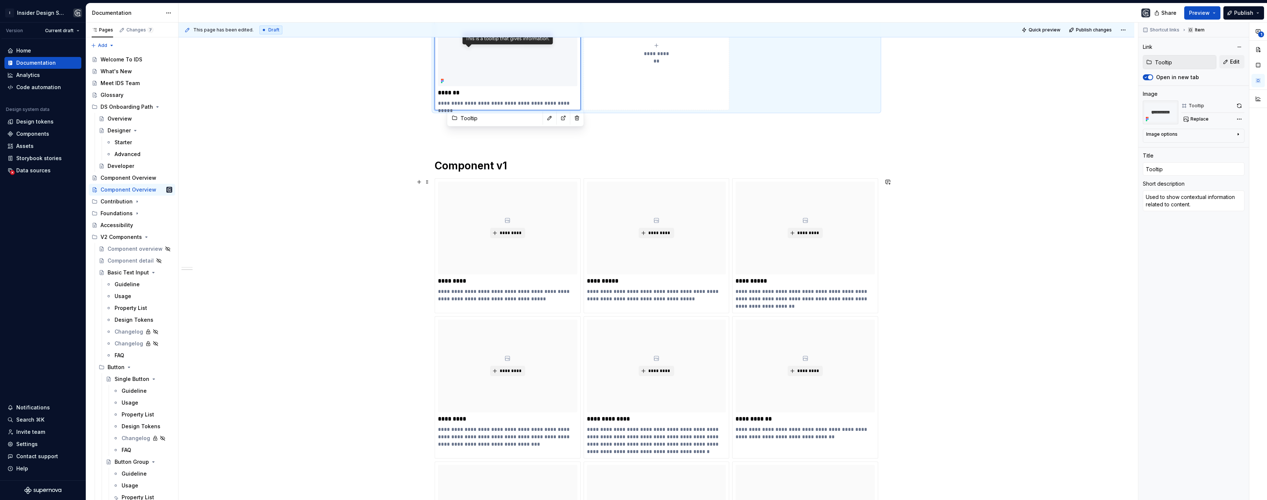
scroll to position [1164, 0]
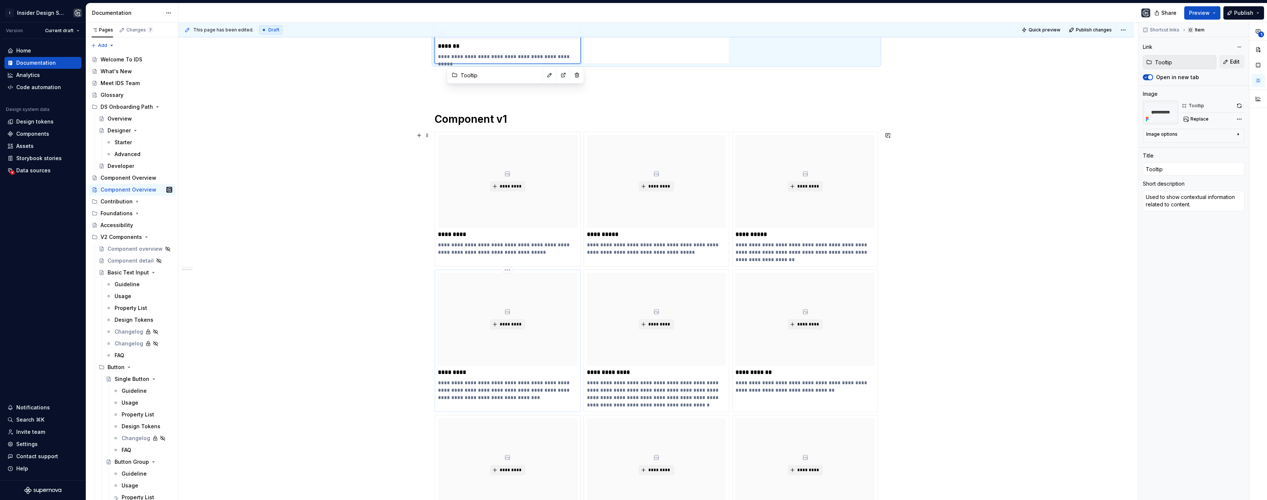
type textarea "*"
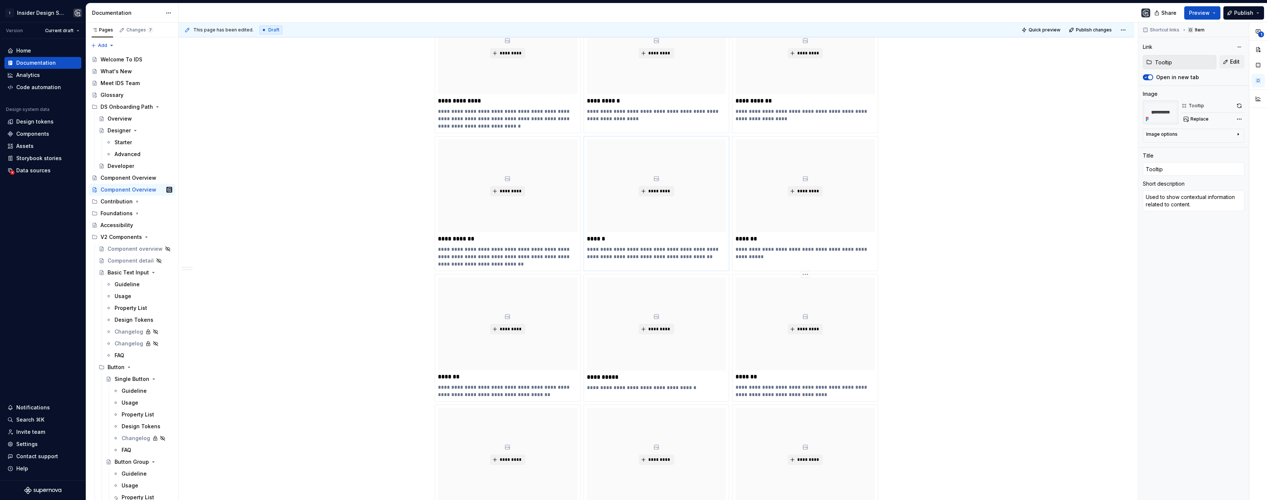
type input "Stepper"
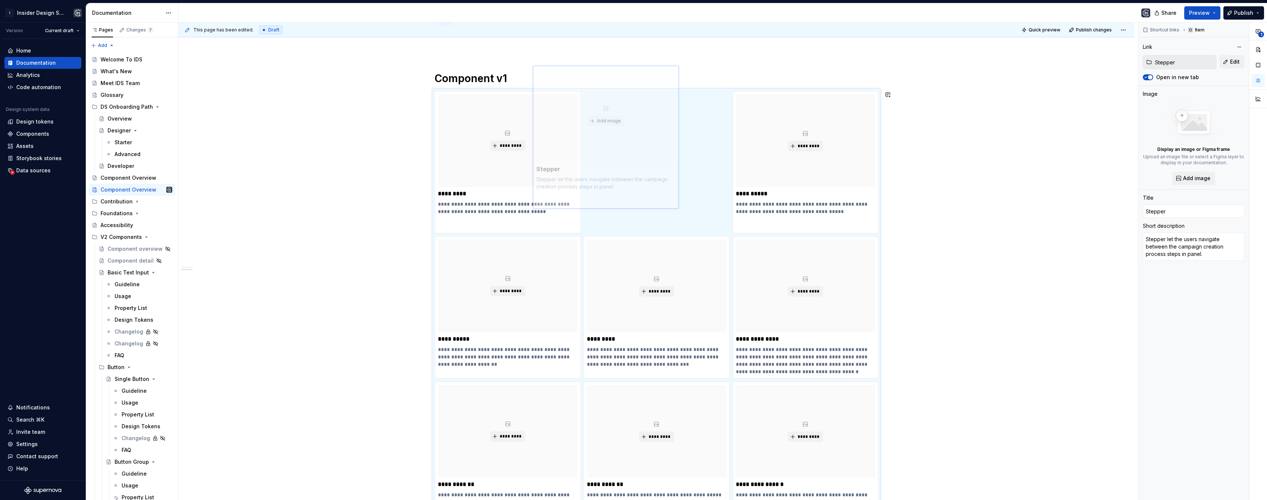
scroll to position [1204, 0]
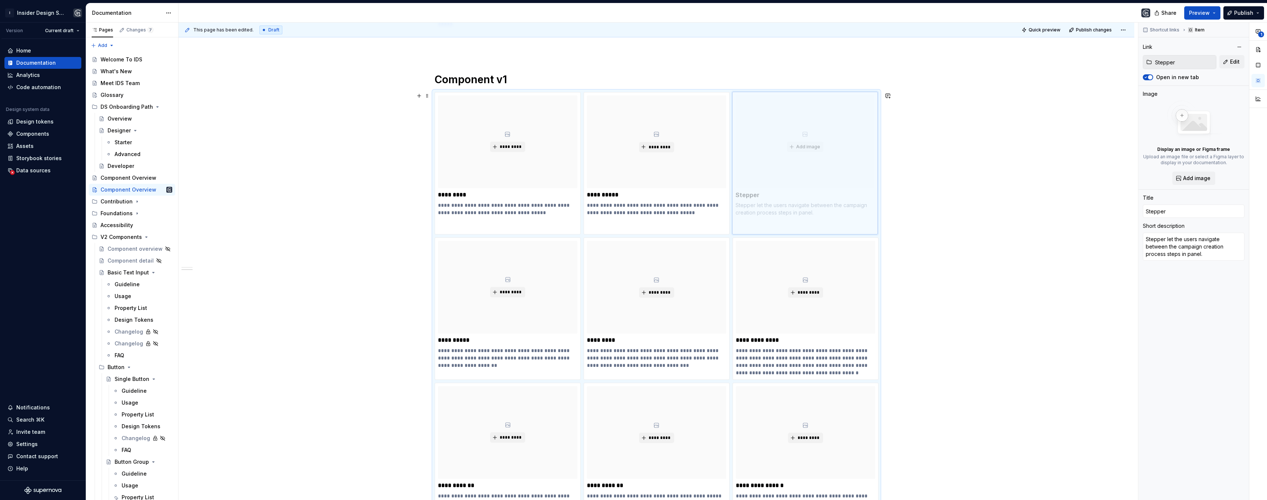
drag, startPoint x: 702, startPoint y: 260, endPoint x: 758, endPoint y: 155, distance: 118.5
click at [758, 155] on body "I Insider Design System Version Current draft Home Documentation Analytics Code…" at bounding box center [633, 250] width 1267 height 500
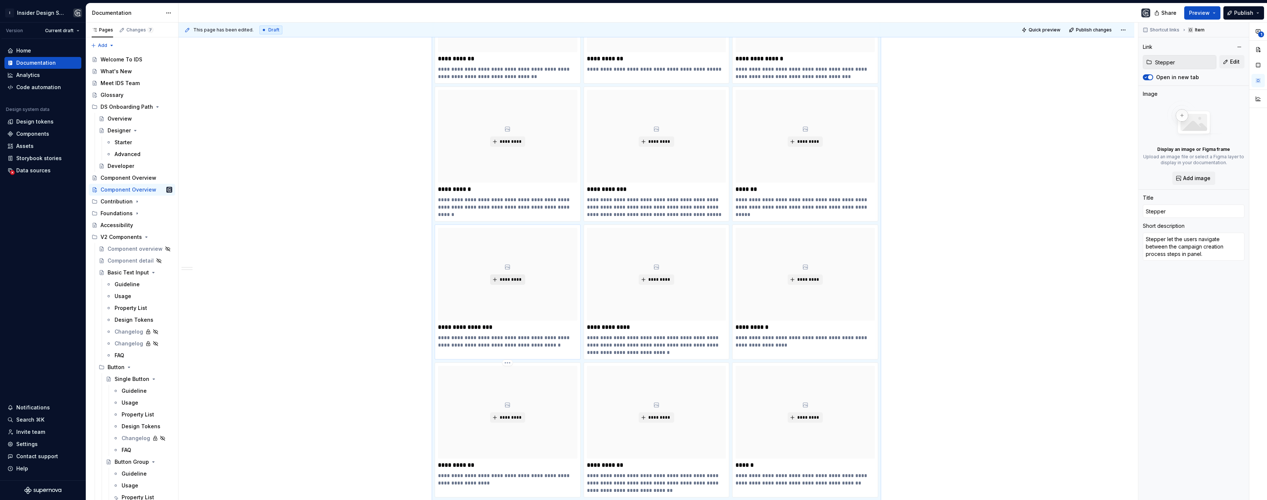
scroll to position [1578, 0]
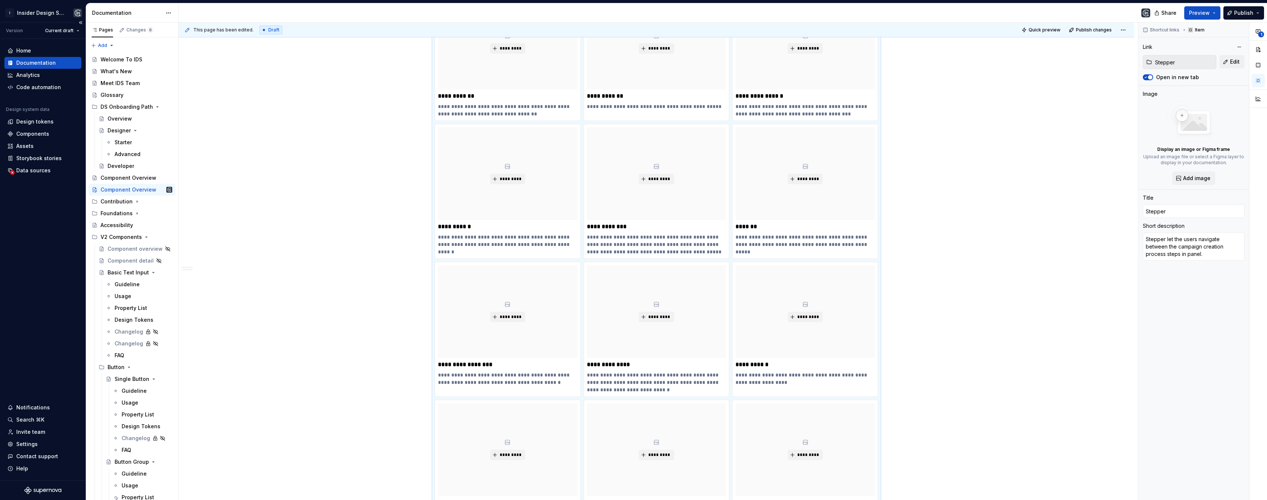
type textarea "*"
